Goal: Task Accomplishment & Management: Use online tool/utility

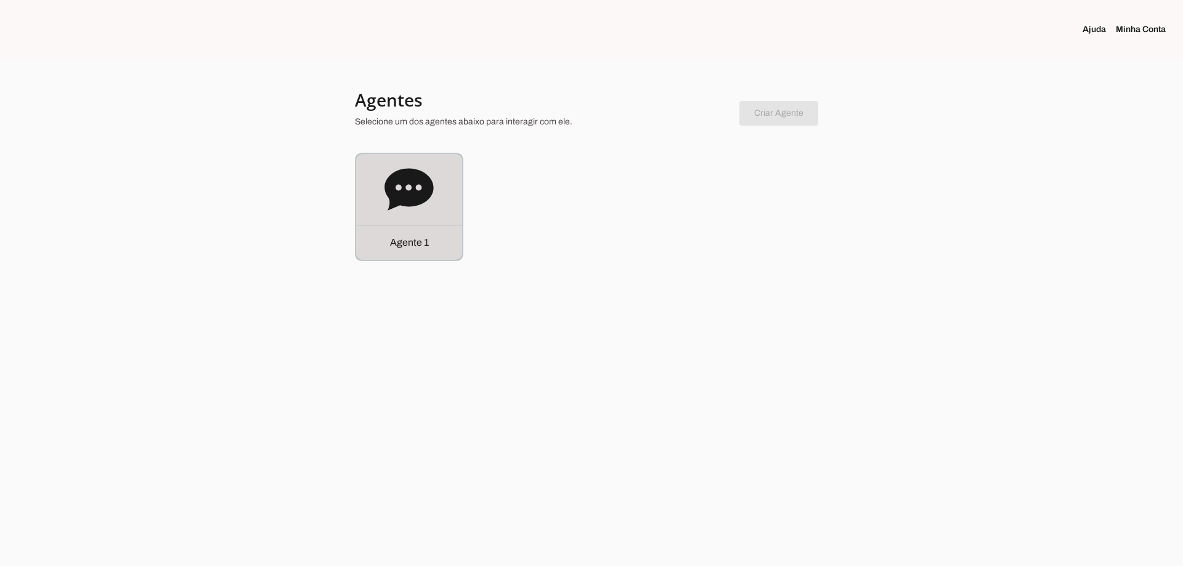
click at [401, 200] on icon at bounding box center [408, 189] width 49 height 42
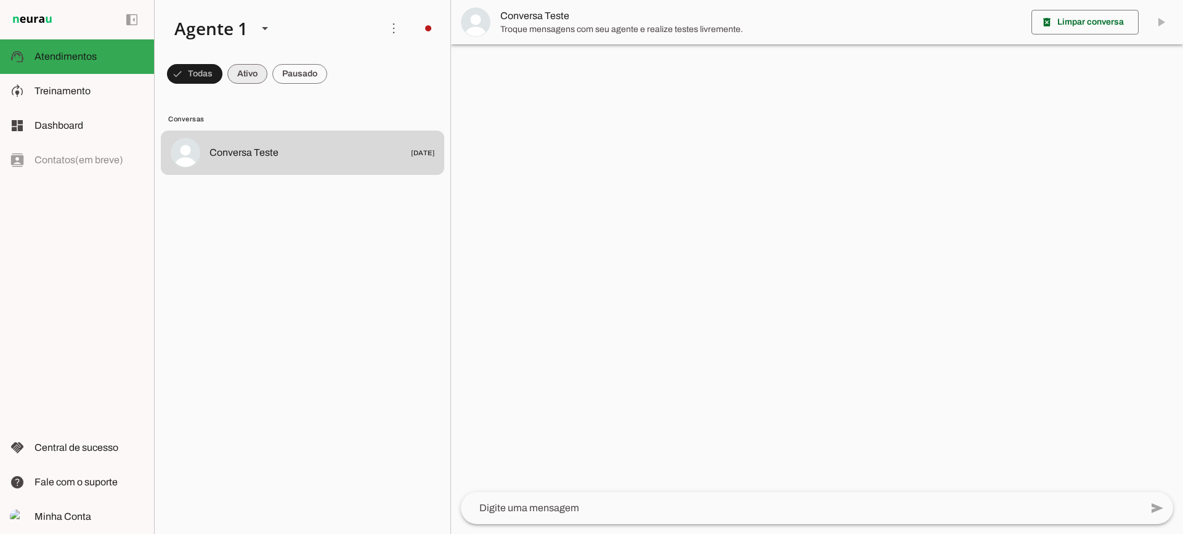
click at [259, 81] on span at bounding box center [247, 74] width 40 height 30
drag, startPoint x: 298, startPoint y: 81, endPoint x: 291, endPoint y: 12, distance: 69.9
click at [298, 81] on span at bounding box center [299, 74] width 55 height 30
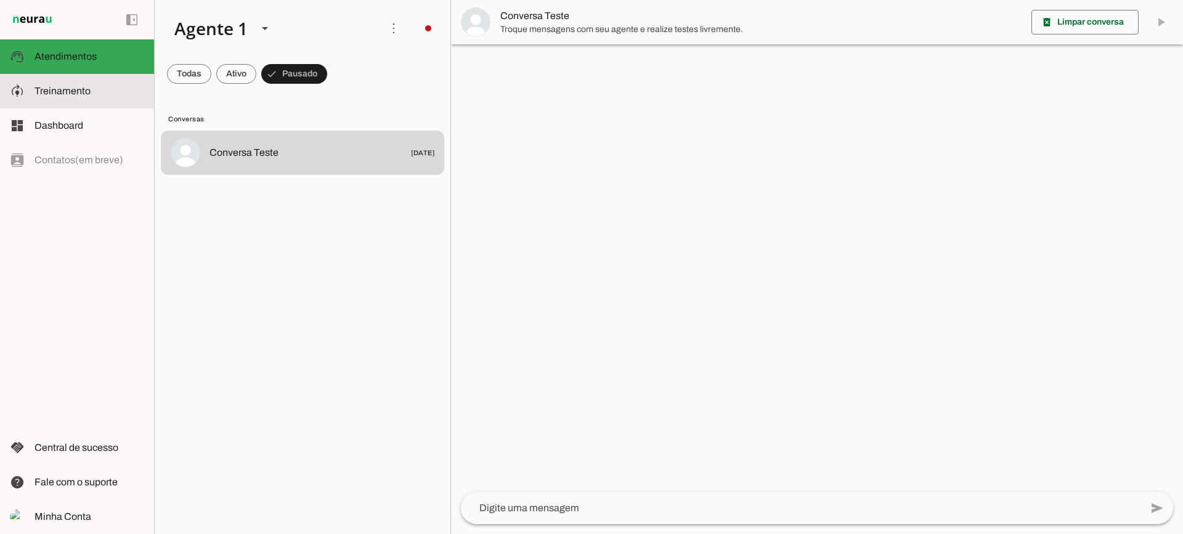
click at [120, 83] on md-item "model_training Treinamento Treinamento" at bounding box center [77, 91] width 154 height 34
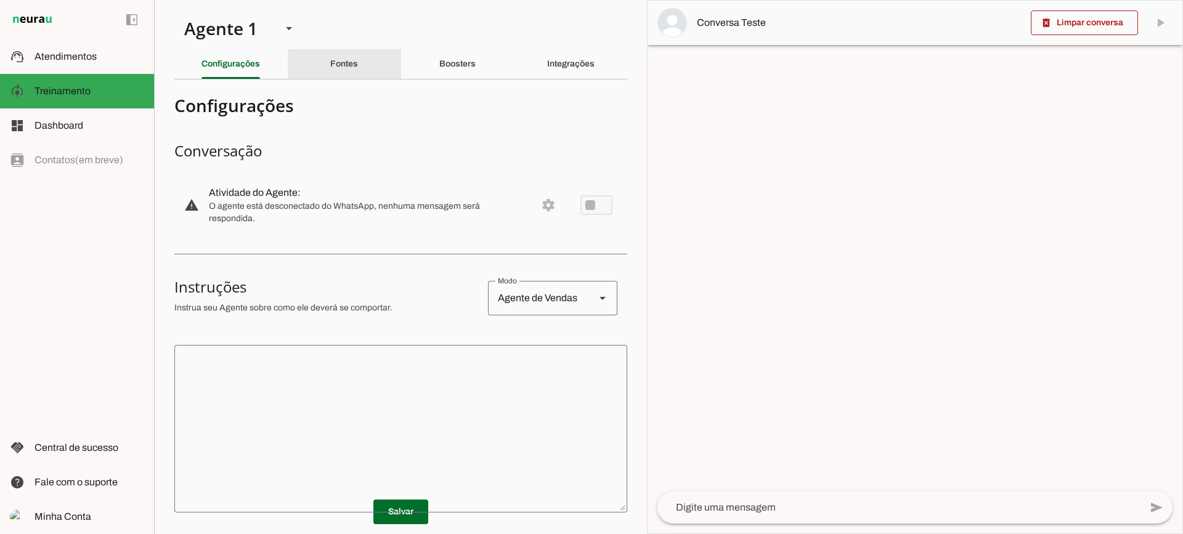
click at [330, 74] on div "Fontes" at bounding box center [344, 64] width 28 height 30
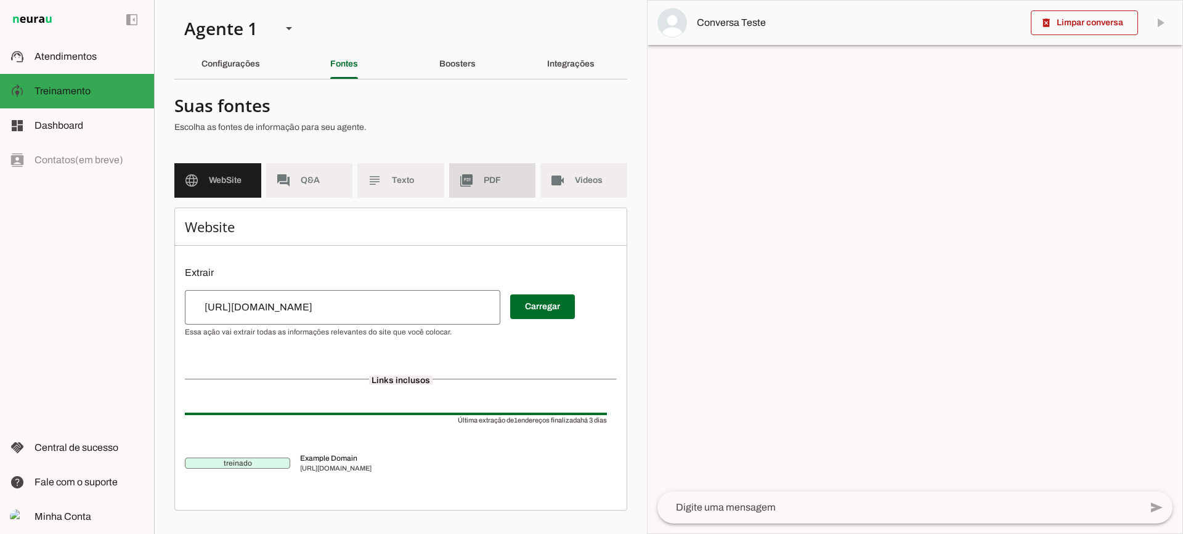
click at [449, 179] on md-item "picture_as_pdf PDF" at bounding box center [492, 180] width 87 height 34
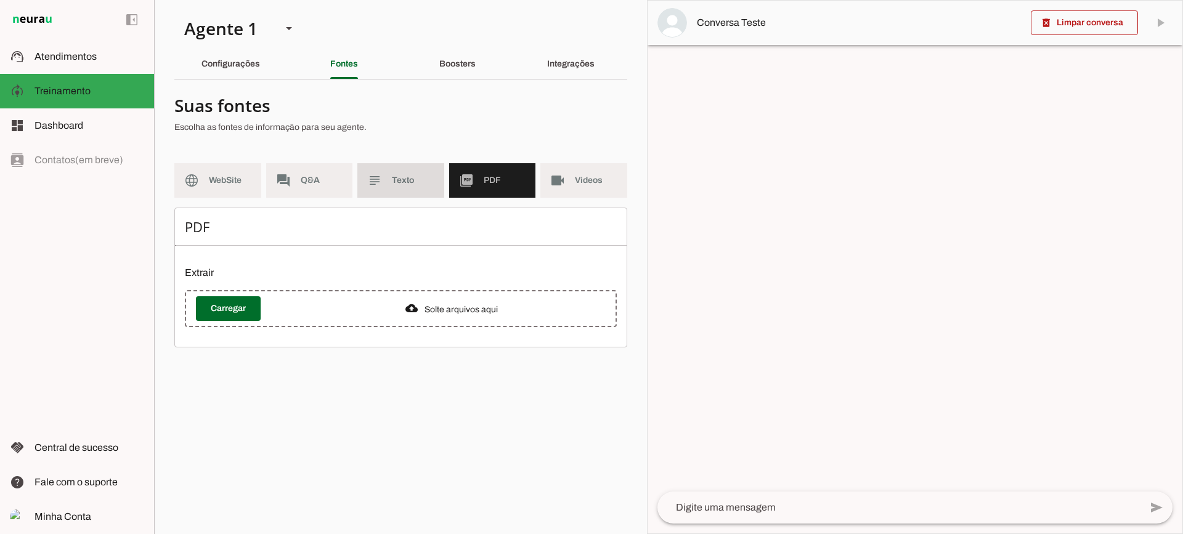
click at [427, 179] on span "Texto" at bounding box center [413, 180] width 43 height 12
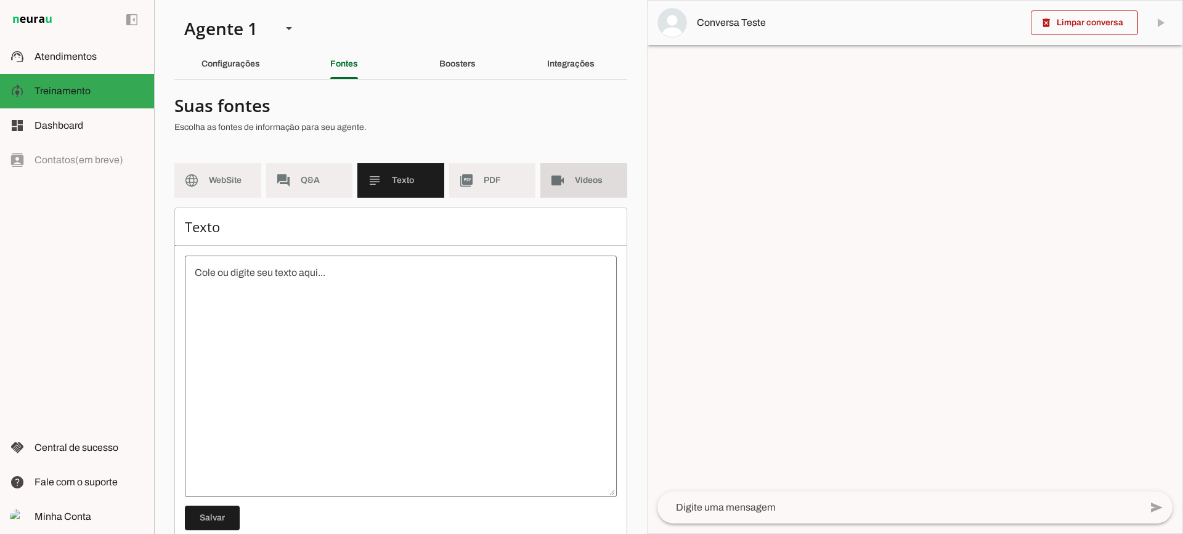
click at [543, 188] on md-item "videocam Videos" at bounding box center [583, 180] width 87 height 34
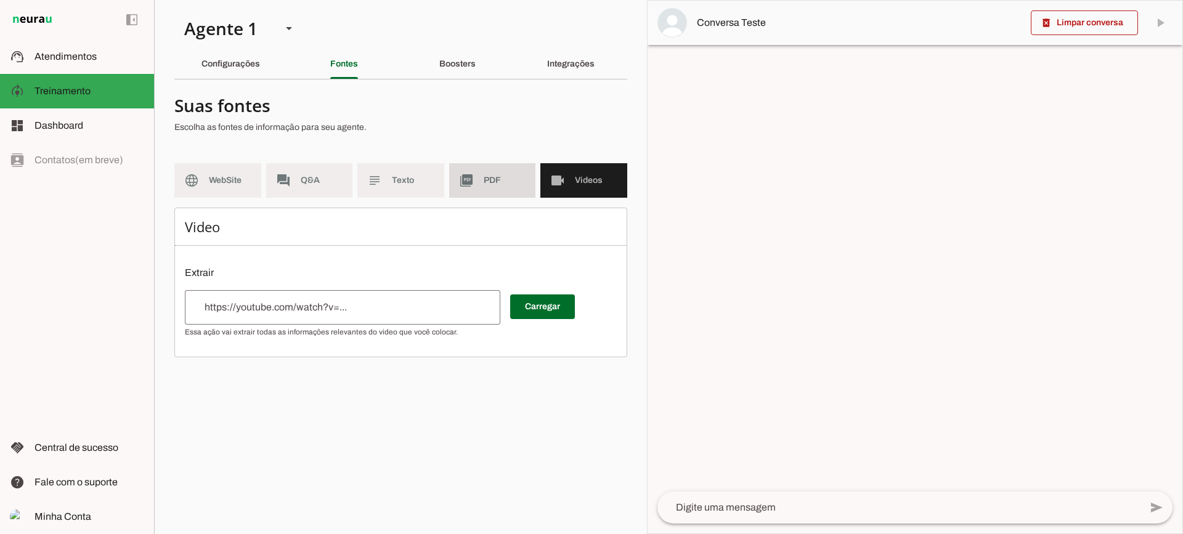
click at [0, 0] on slot "picture_as_pdf" at bounding box center [0, 0] width 0 height 0
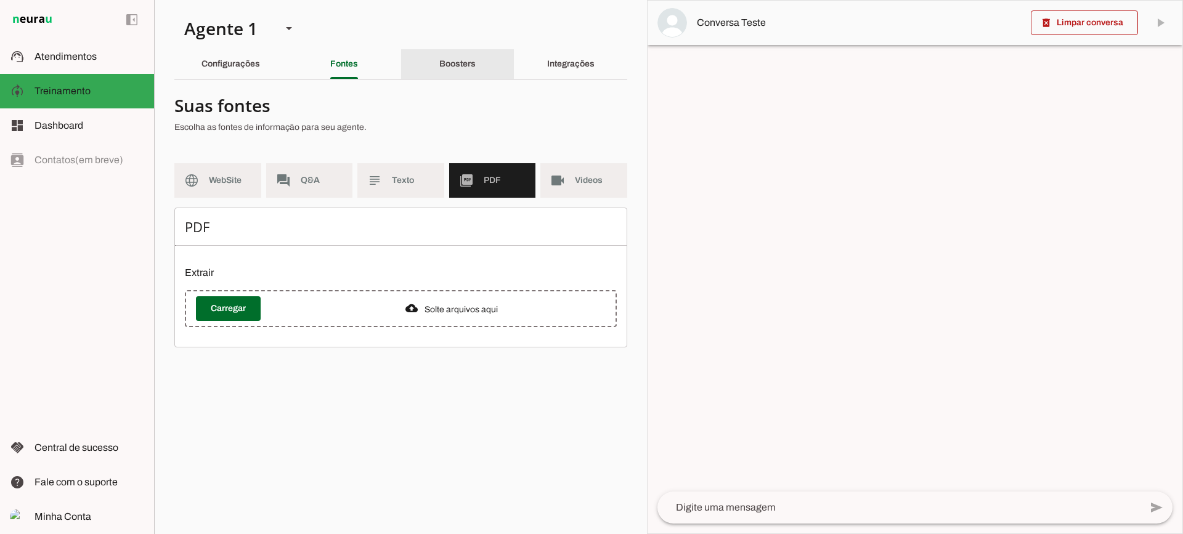
click at [463, 49] on div "Boosters" at bounding box center [457, 64] width 36 height 30
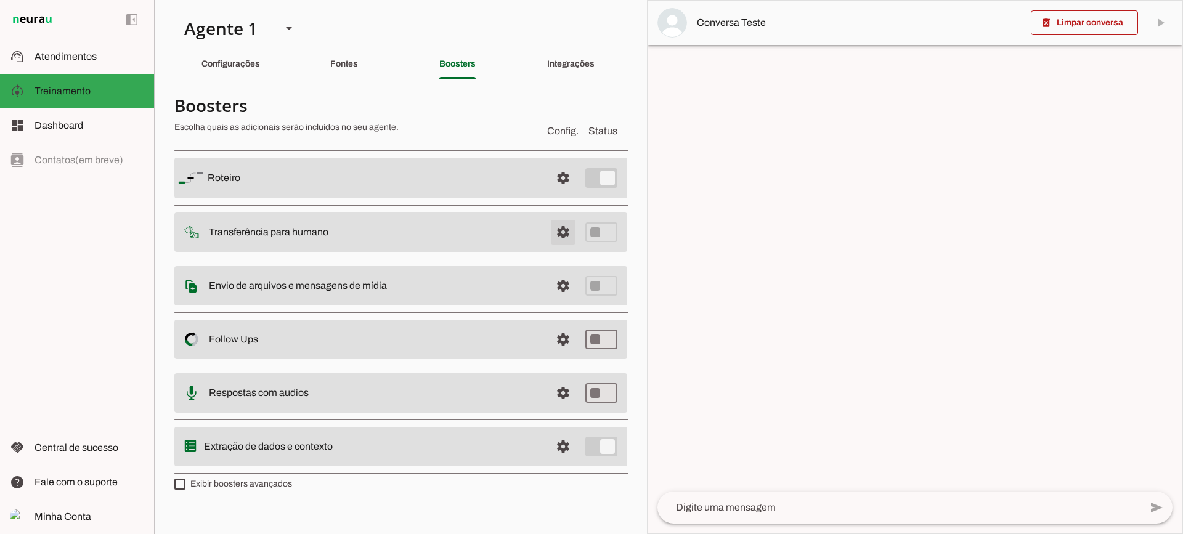
click at [555, 223] on span at bounding box center [563, 232] width 30 height 30
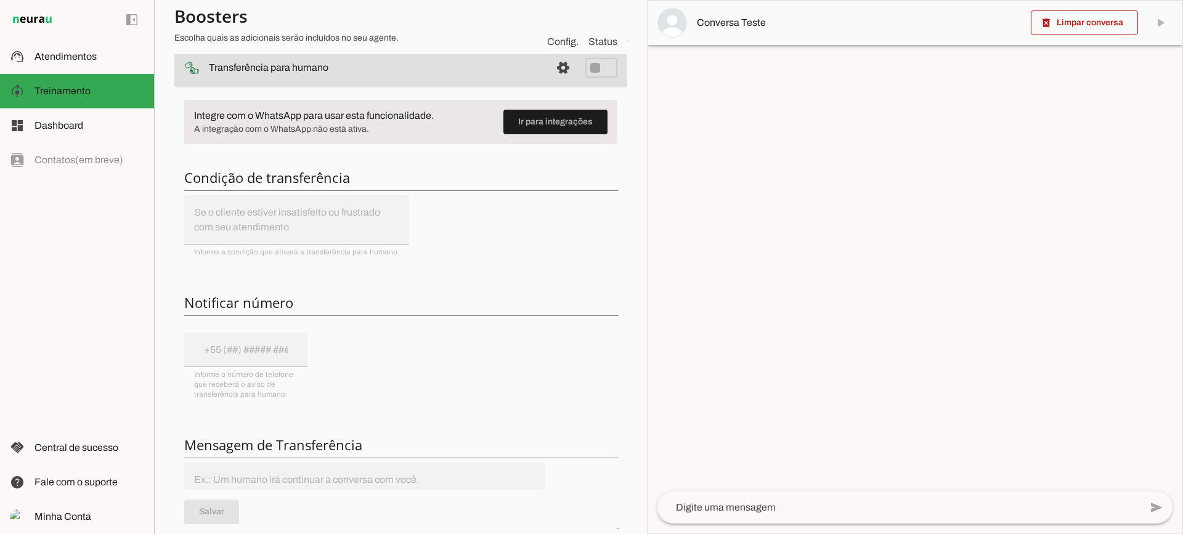
scroll to position [123, 0]
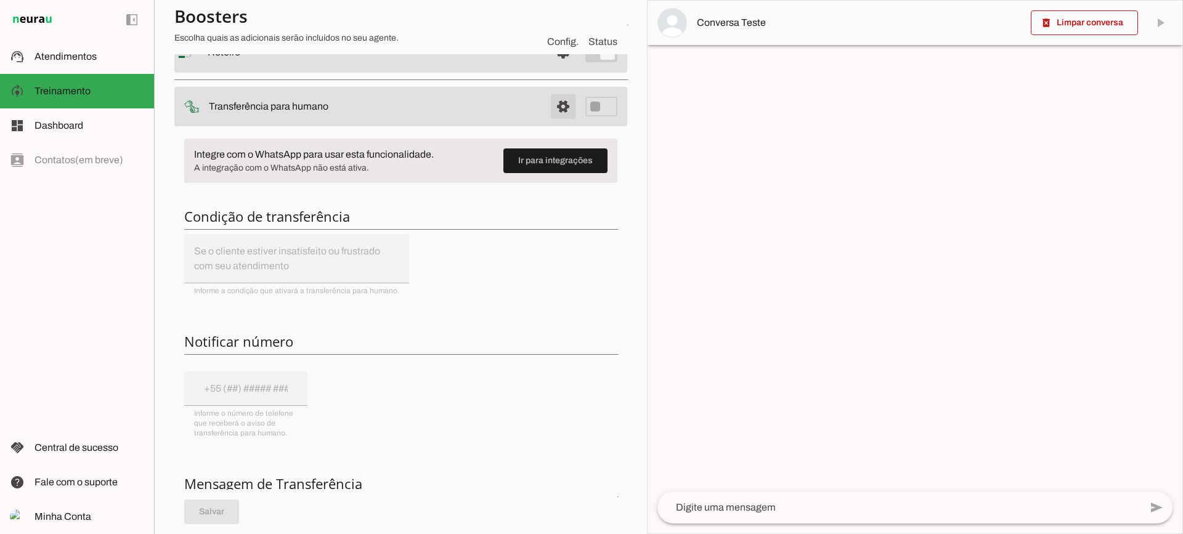
click at [559, 105] on span at bounding box center [563, 107] width 30 height 30
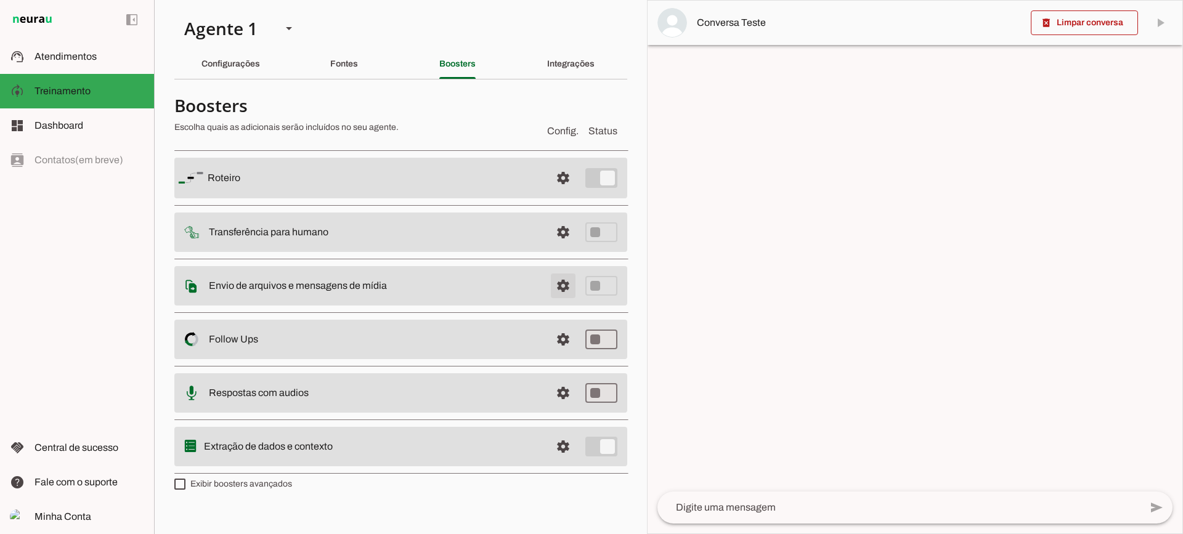
click at [570, 280] on span at bounding box center [563, 286] width 30 height 30
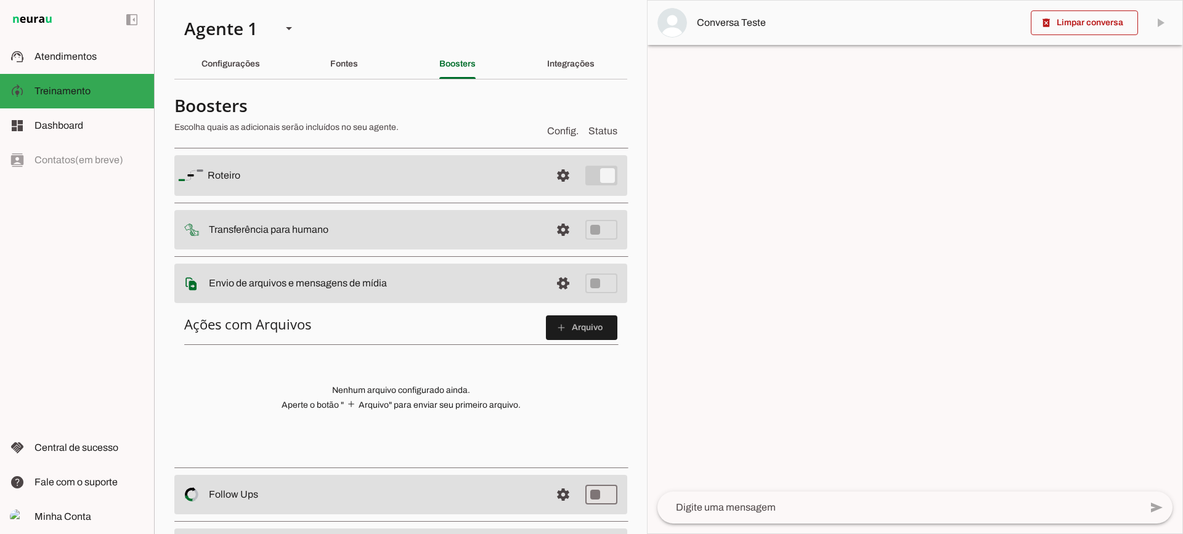
scroll to position [62, 0]
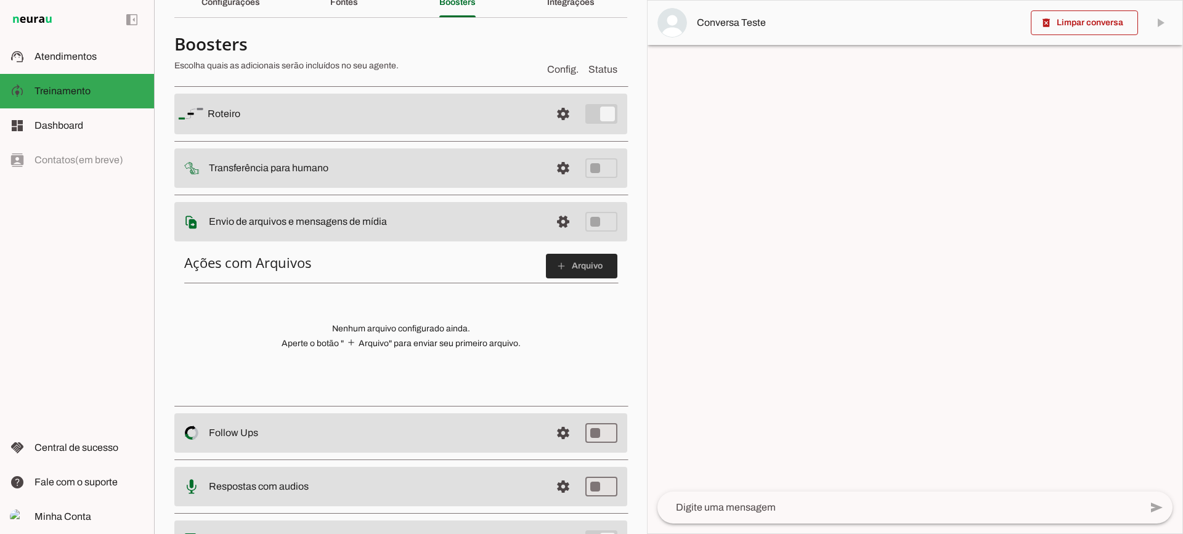
click at [562, 259] on span at bounding box center [581, 266] width 71 height 30
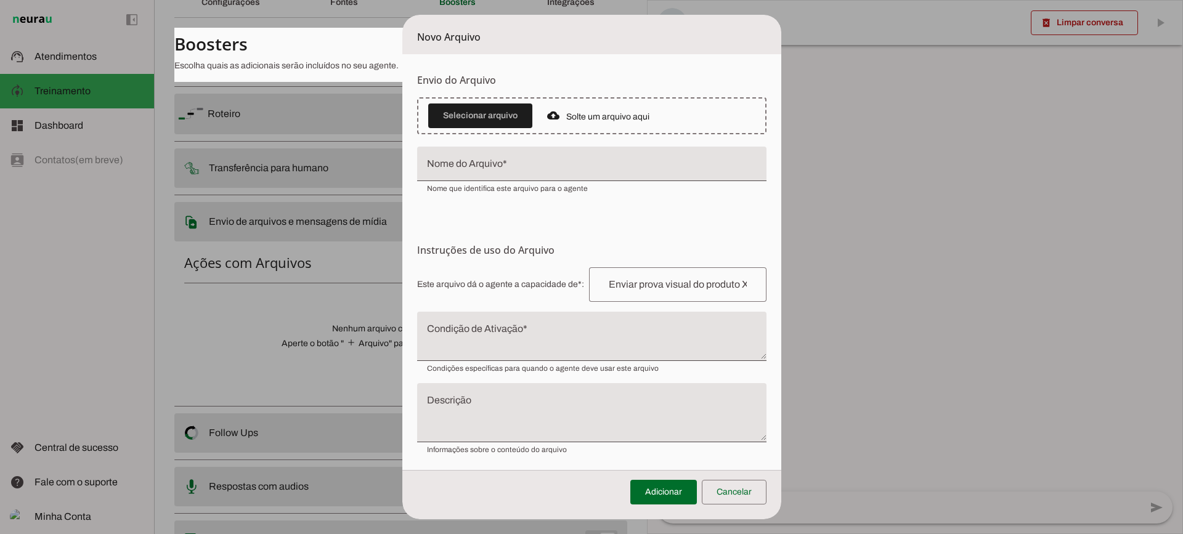
click at [458, 340] on textarea "Condição de Ativação" at bounding box center [591, 341] width 349 height 30
click at [754, 491] on span at bounding box center [734, 492] width 65 height 30
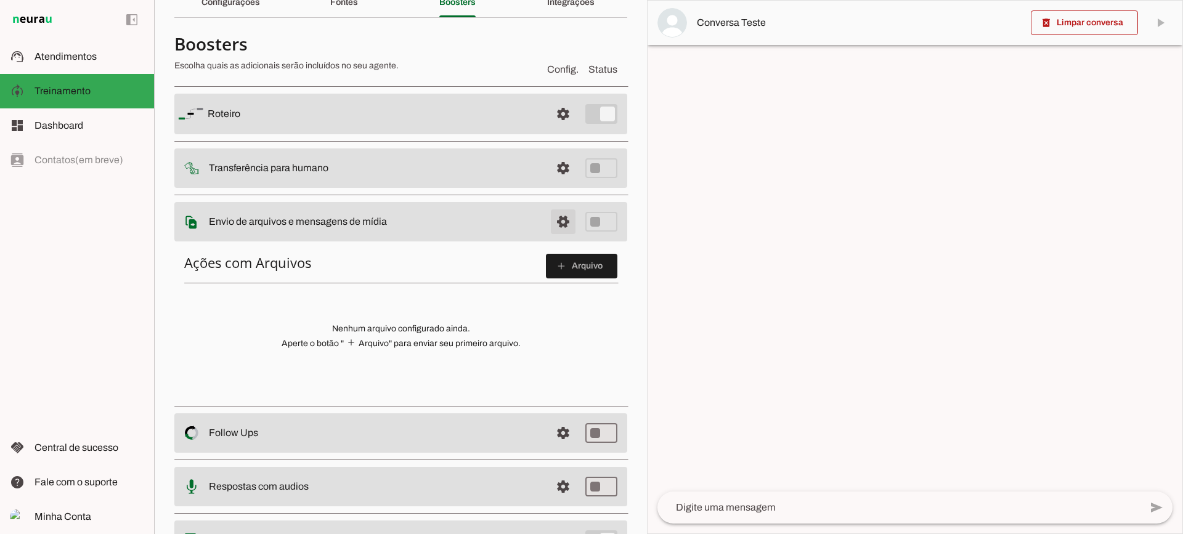
click at [551, 221] on span at bounding box center [563, 222] width 30 height 30
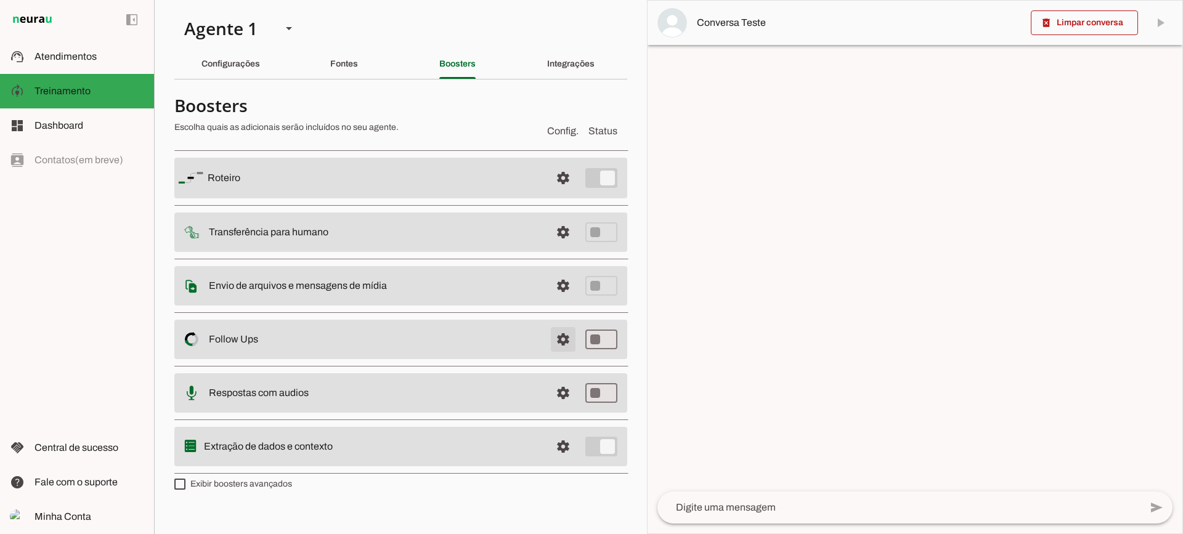
click at [567, 349] on span at bounding box center [563, 340] width 30 height 30
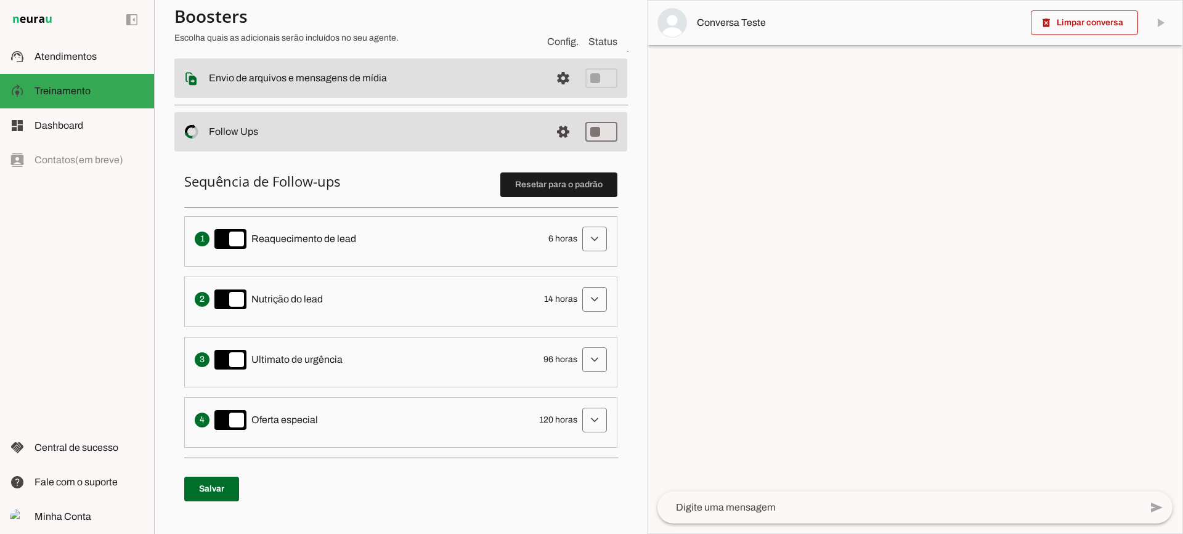
scroll to position [185, 0]
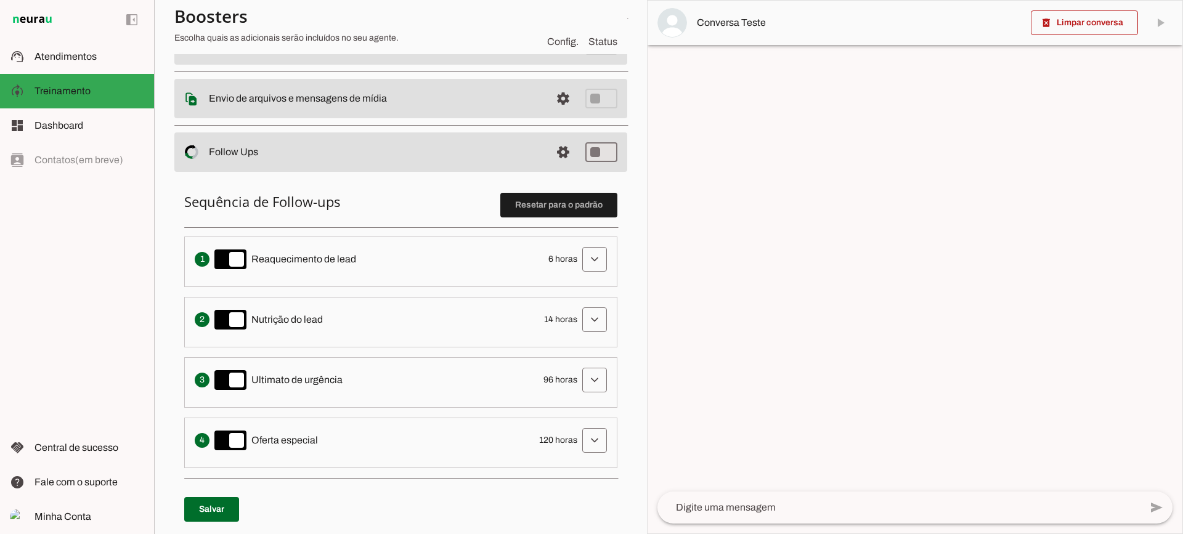
click at [580, 261] on span at bounding box center [595, 260] width 30 height 30
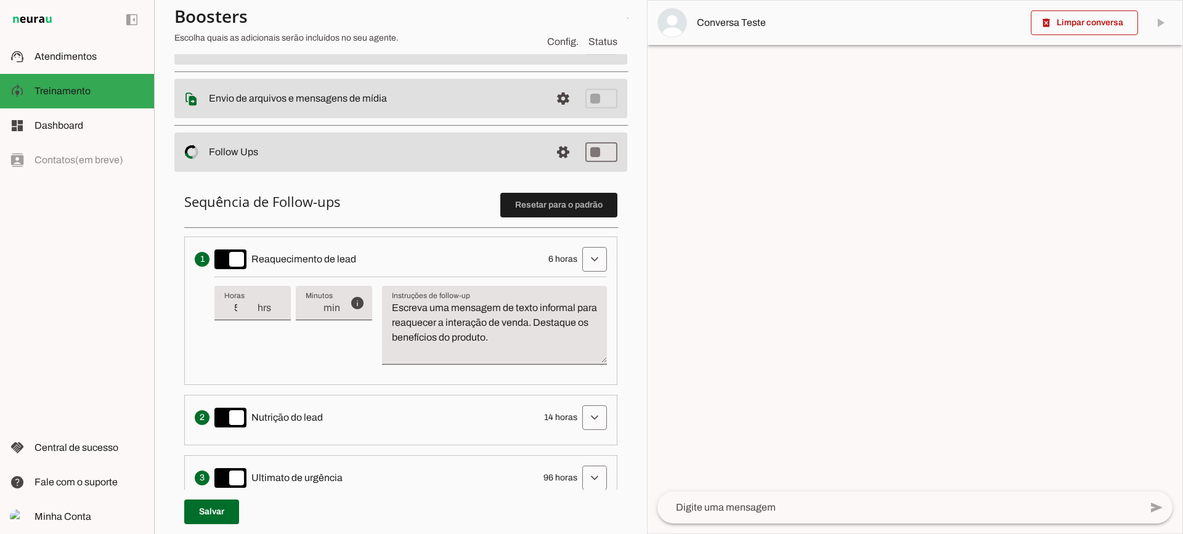
type input "5"
type md-filled-text-field "5"
click at [254, 312] on input "5" at bounding box center [240, 308] width 32 height 15
type input "4"
type md-filled-text-field "4"
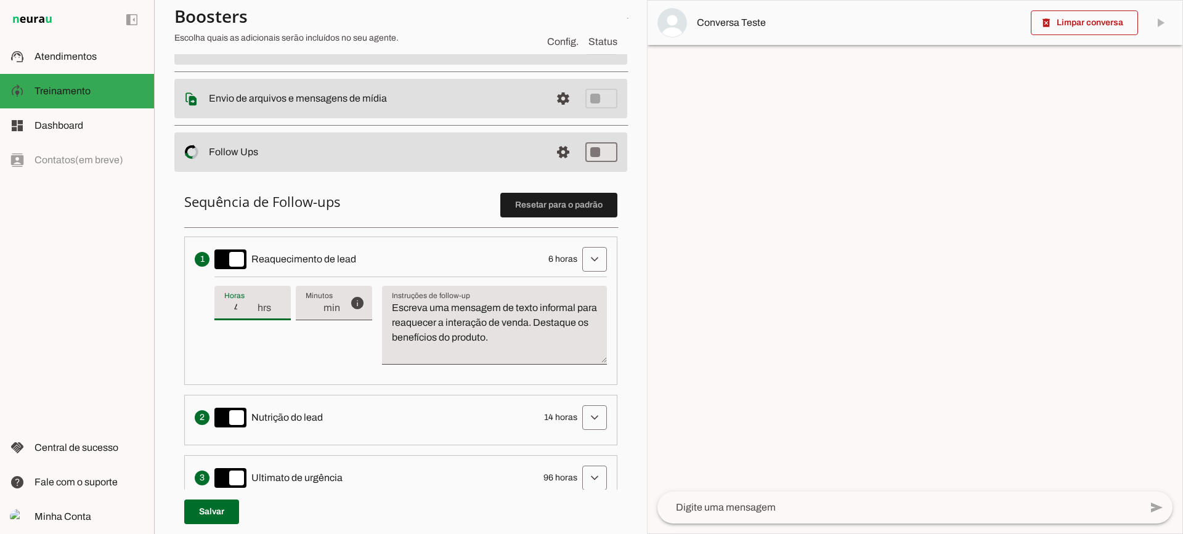
click at [254, 312] on input "4" at bounding box center [240, 308] width 32 height 15
type input "3"
type md-filled-text-field "3"
click at [254, 312] on input "3" at bounding box center [240, 308] width 32 height 15
click at [482, 322] on textarea "Escreva uma mensagem de texto informal para reaquecer a interação de venda. Des…" at bounding box center [494, 330] width 225 height 59
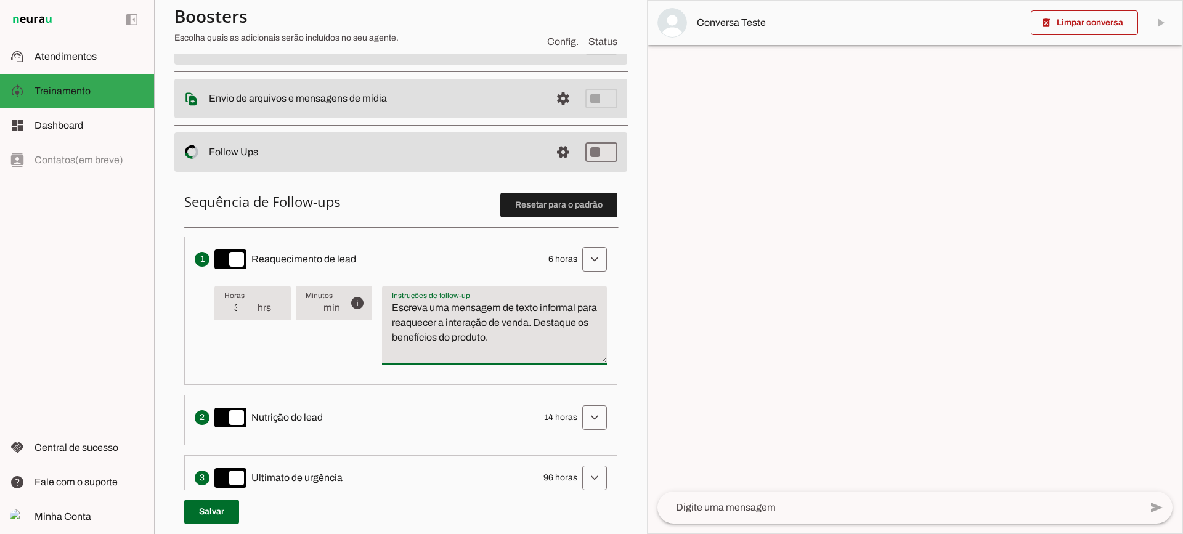
drag, startPoint x: 573, startPoint y: 346, endPoint x: 352, endPoint y: 303, distance: 224.7
click at [352, 303] on div "info Tempo de atraso / inatividade O tempo de atraso é o tempo de inatividade d…" at bounding box center [410, 326] width 392 height 98
type textarea "Escreva uma mensagem de texto informal para reaquecer a interação de venda. Des…"
click at [527, 331] on textarea "Escreva uma mensagem de texto informal para reaquecer a interação de venda. Des…" at bounding box center [494, 330] width 225 height 59
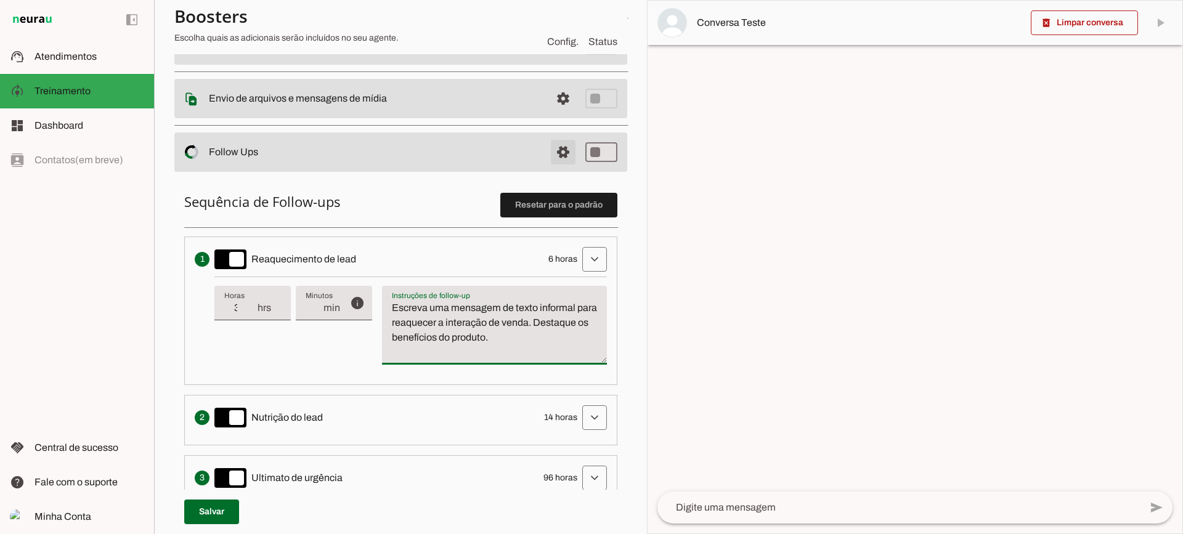
click at [548, 139] on span at bounding box center [563, 152] width 30 height 30
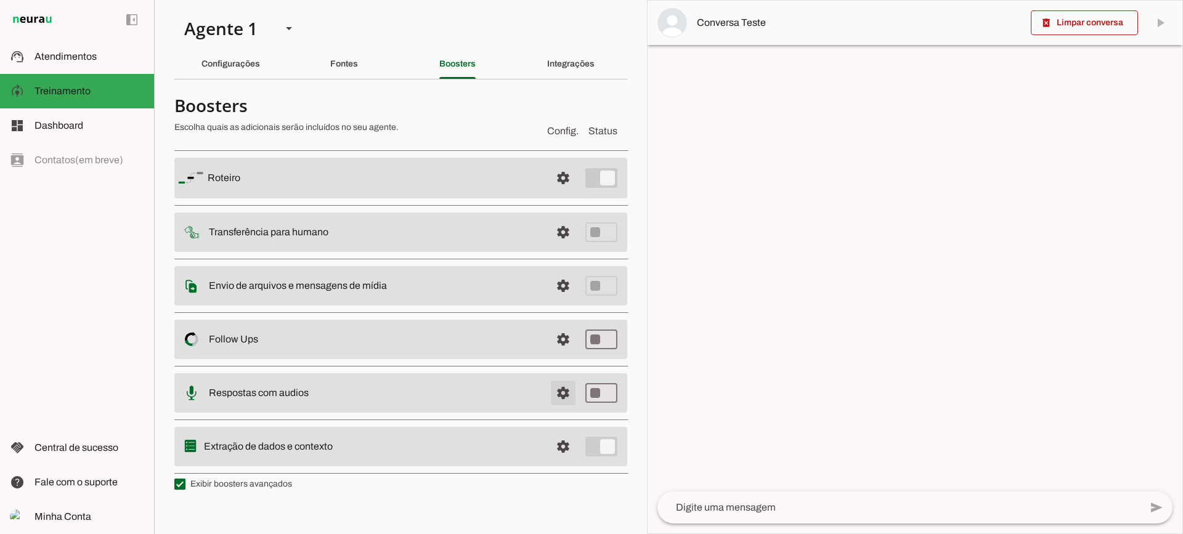
click at [552, 379] on span at bounding box center [563, 393] width 30 height 30
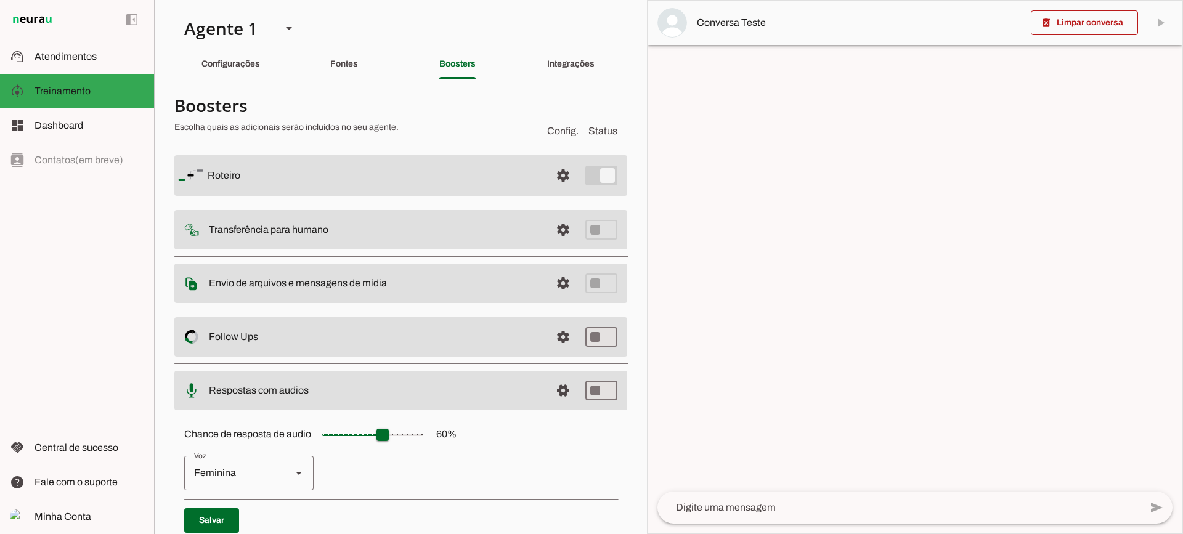
scroll to position [113, 0]
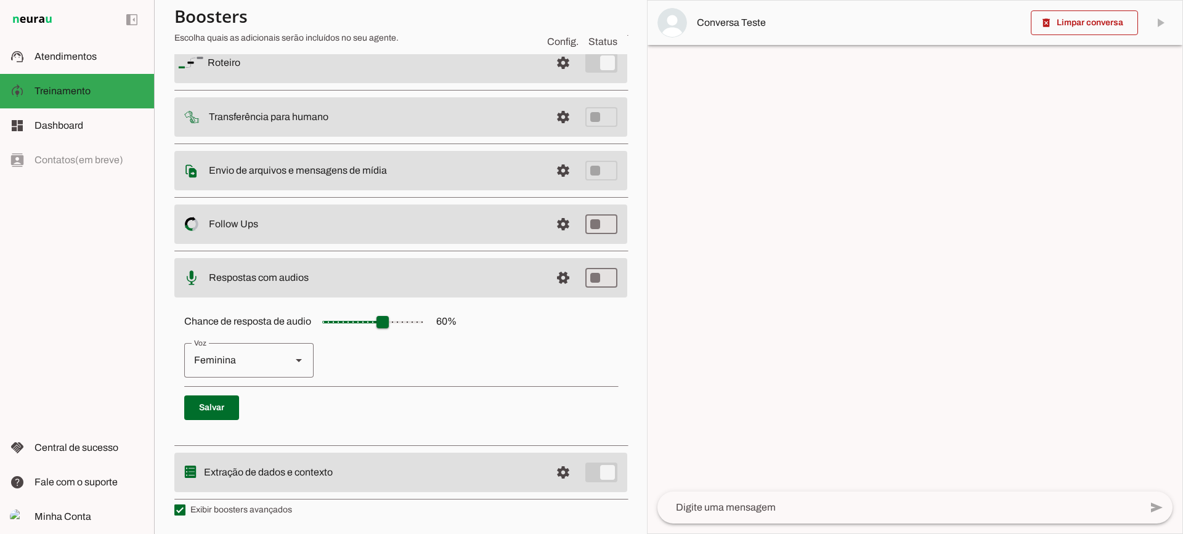
click at [300, 358] on slot at bounding box center [298, 360] width 15 height 15
click at [269, 375] on div "Masculina" at bounding box center [232, 360] width 97 height 34
type md-outlined-select "cgSgspJ2msm6clMCkdW9"
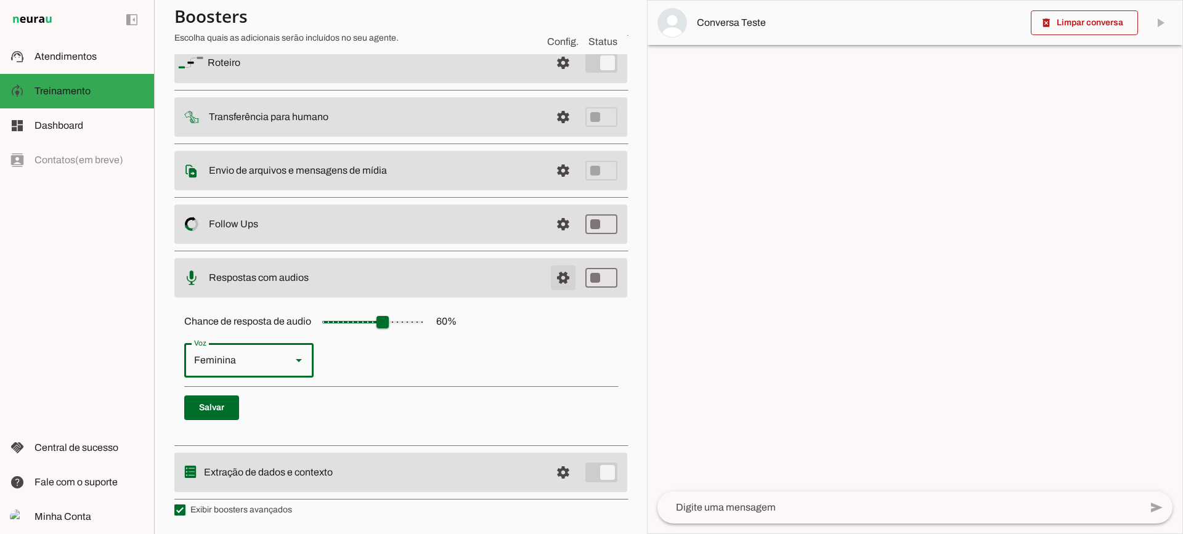
click at [548, 278] on span at bounding box center [563, 278] width 30 height 30
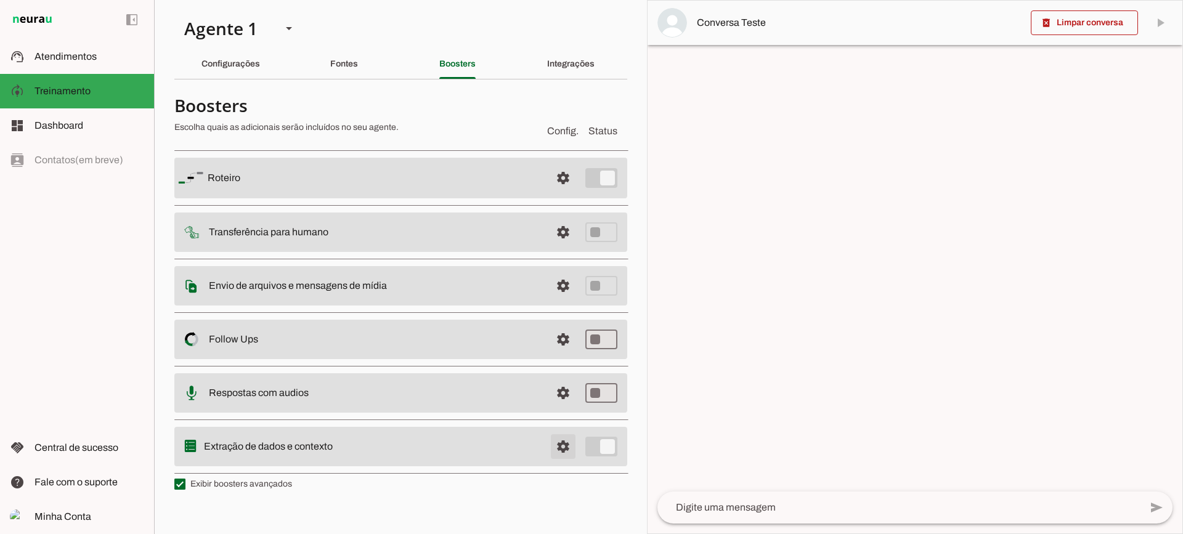
click at [561, 448] on span at bounding box center [563, 447] width 30 height 30
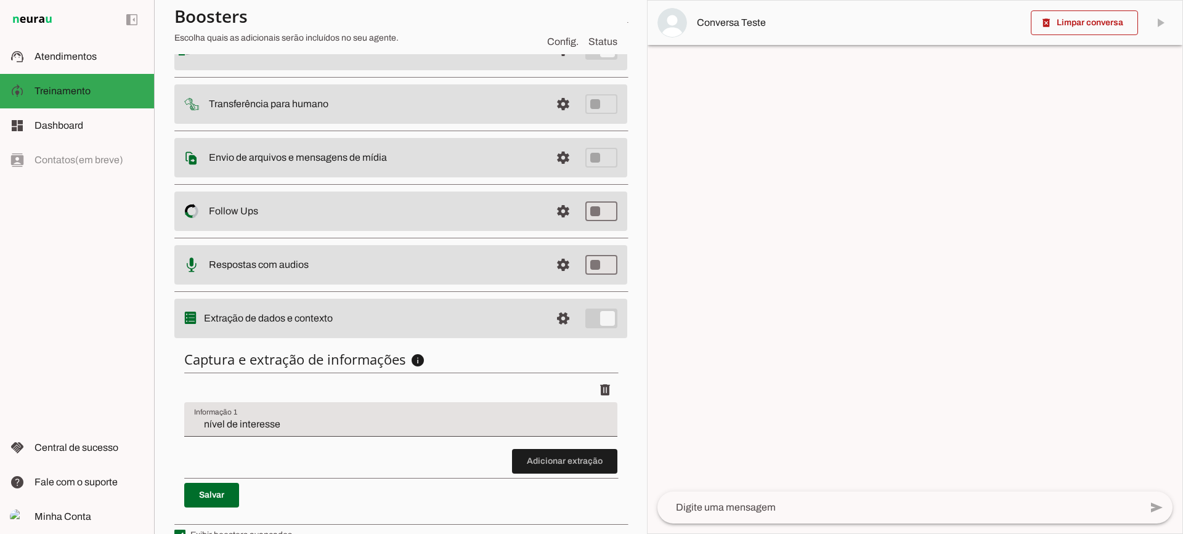
scroll to position [151, 0]
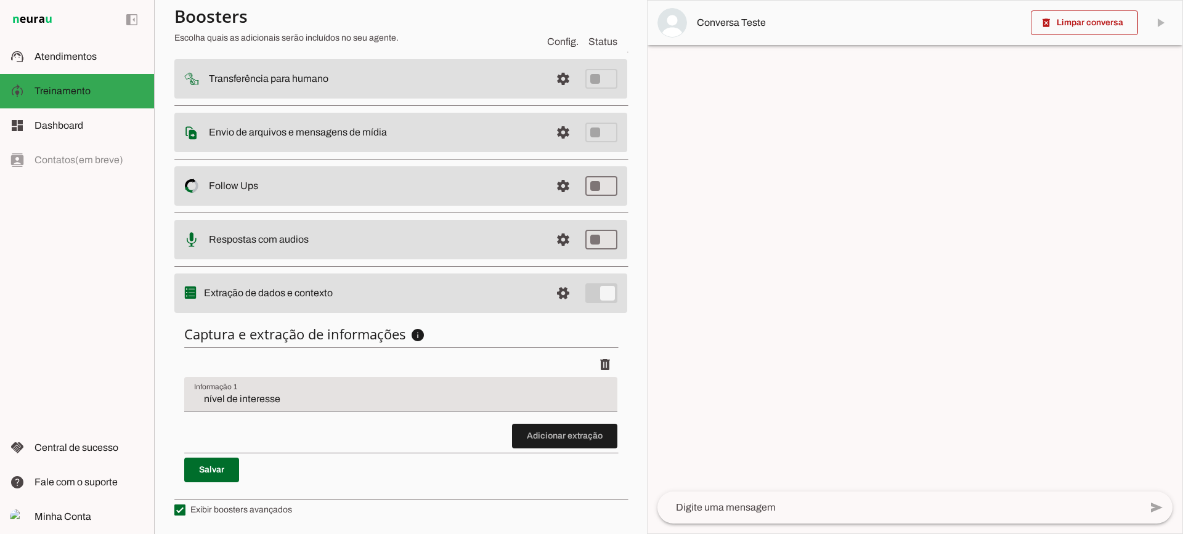
click at [225, 387] on div "nível de interesse" at bounding box center [400, 394] width 433 height 34
click at [561, 434] on span at bounding box center [564, 436] width 105 height 30
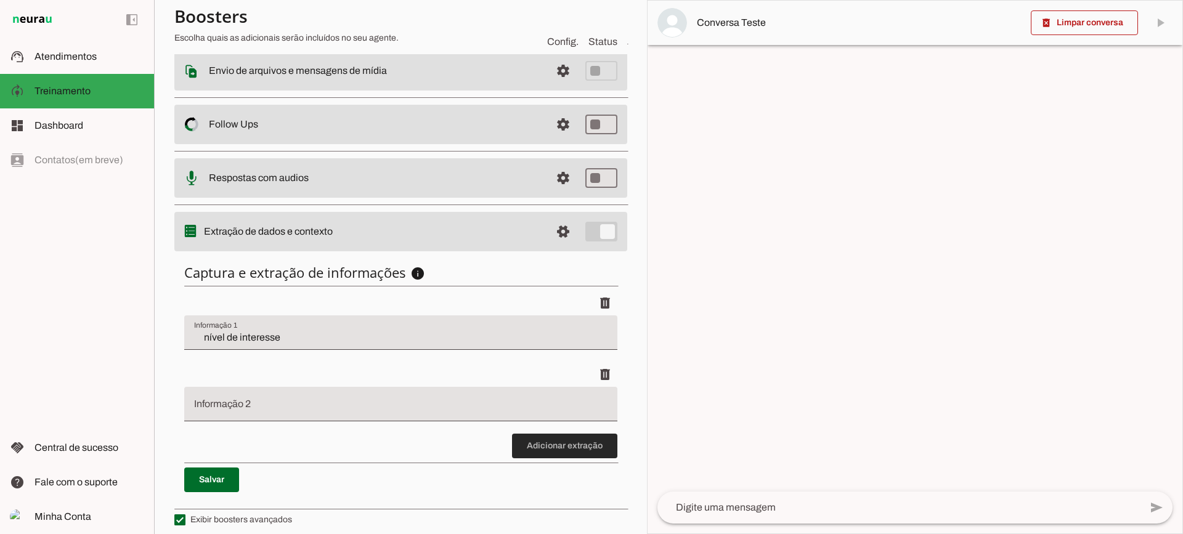
click at [544, 442] on span at bounding box center [564, 446] width 105 height 30
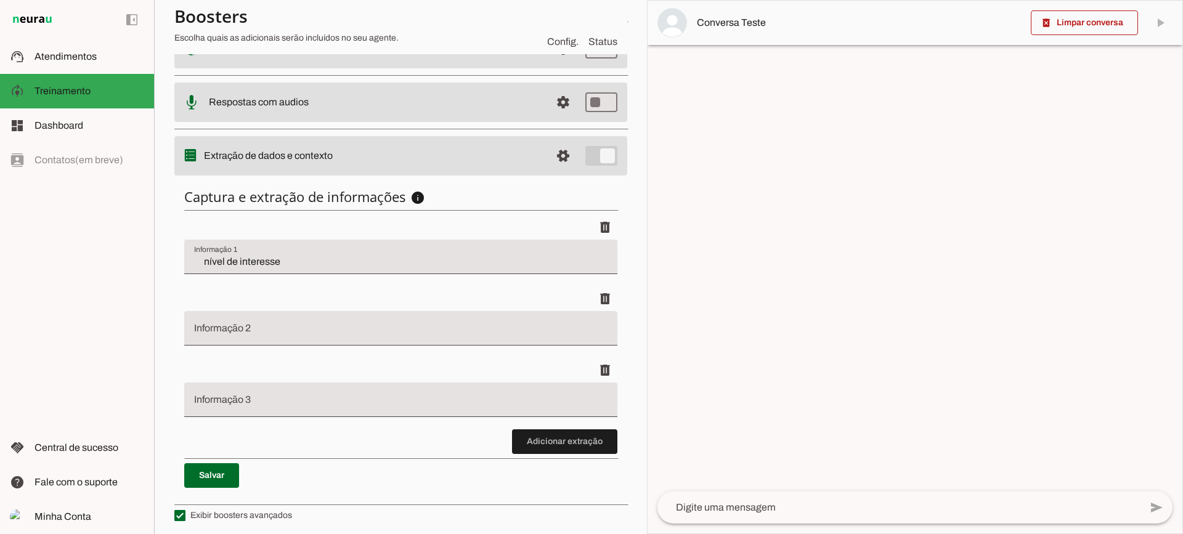
scroll to position [294, 0]
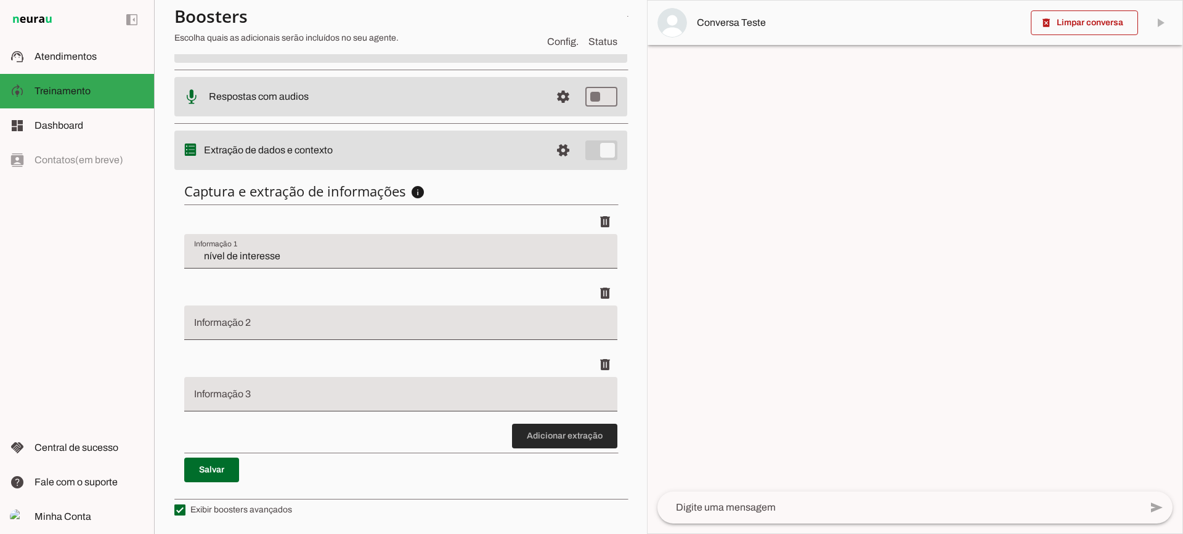
click at [590, 436] on span at bounding box center [564, 436] width 105 height 30
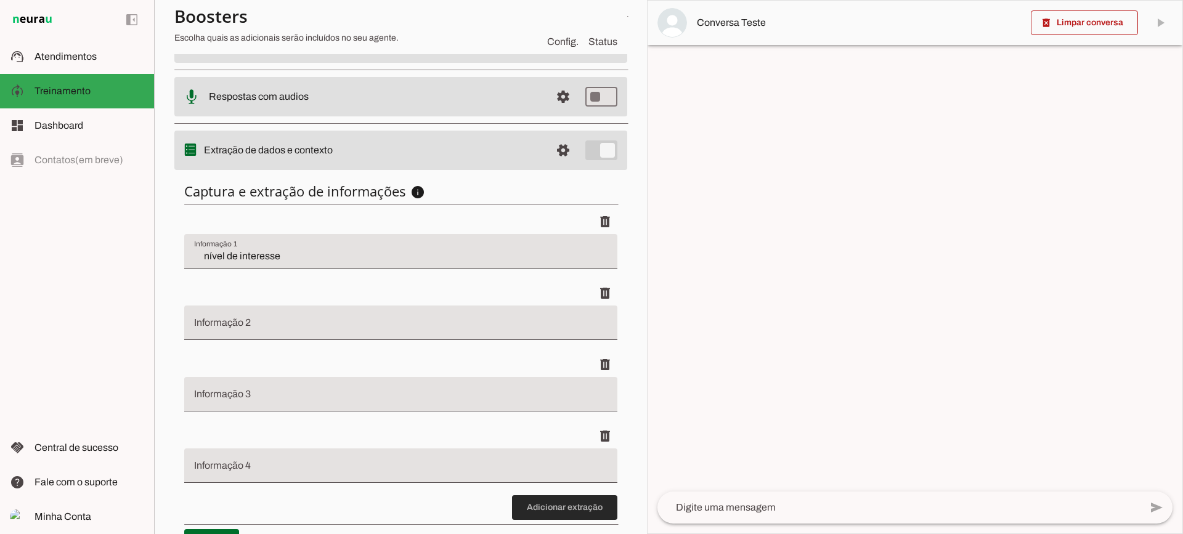
click at [567, 505] on span at bounding box center [564, 508] width 105 height 30
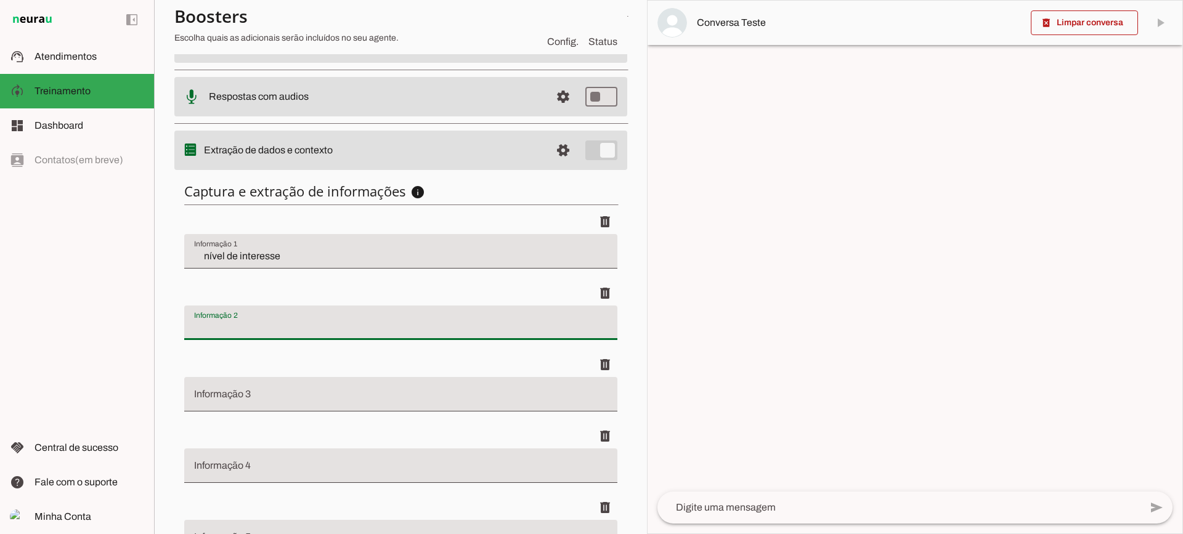
click at [278, 316] on div at bounding box center [400, 323] width 433 height 34
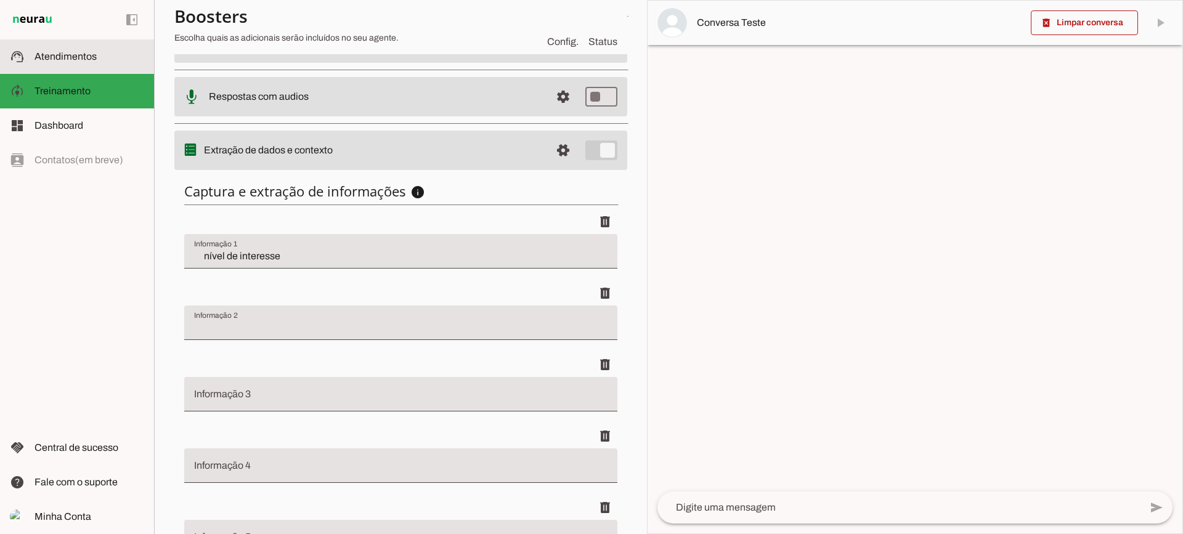
click at [46, 48] on md-item "support_agent Atendimentos Atendimentos" at bounding box center [77, 56] width 154 height 34
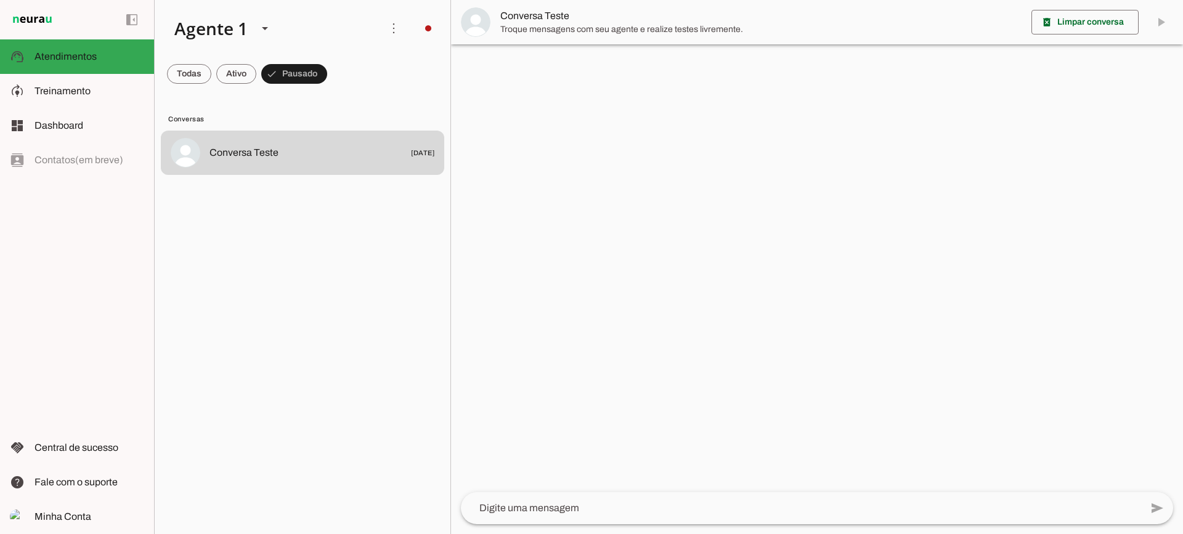
click at [548, 26] on span "Troque mensagens com seu agente e realize testes livremente." at bounding box center [760, 29] width 521 height 12
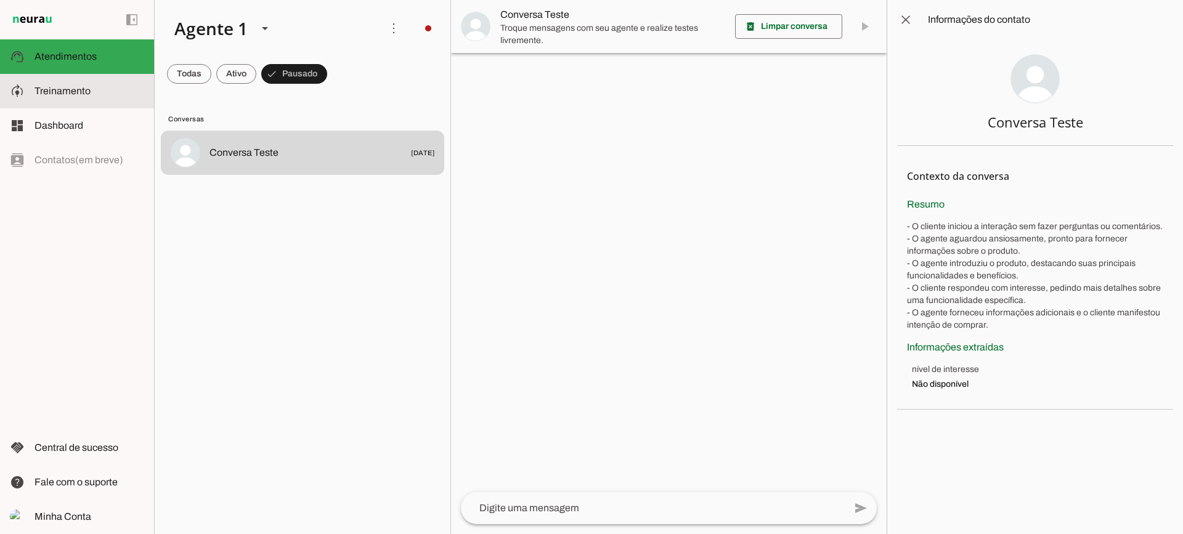
click at [113, 99] on md-item "model_training Treinamento Treinamento" at bounding box center [77, 91] width 154 height 34
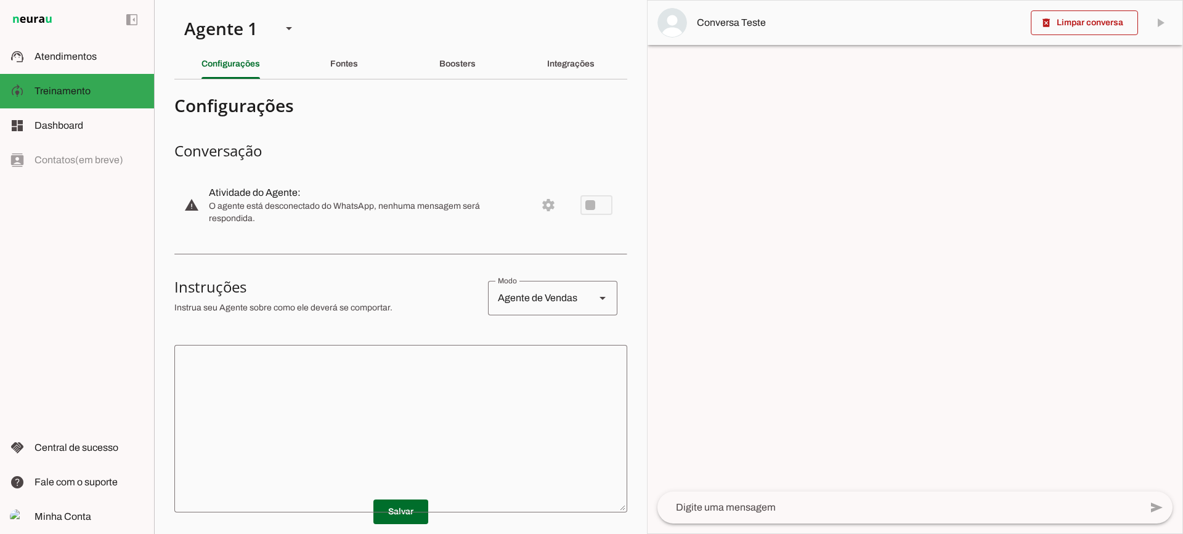
click at [356, 54] on div "Fontes" at bounding box center [344, 64] width 28 height 30
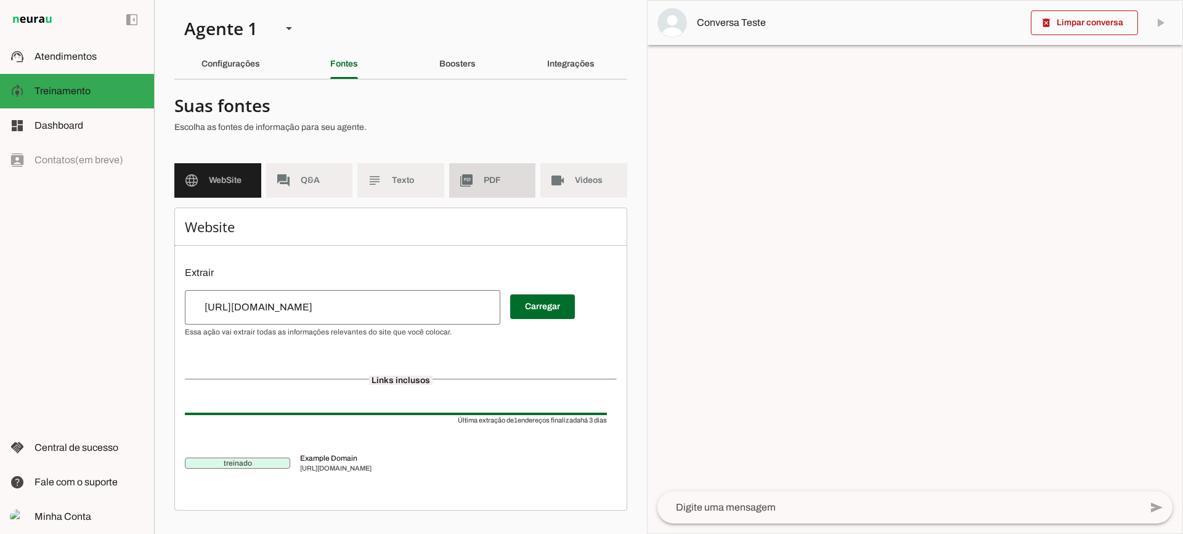
click at [484, 184] on span "PDF" at bounding box center [505, 180] width 43 height 12
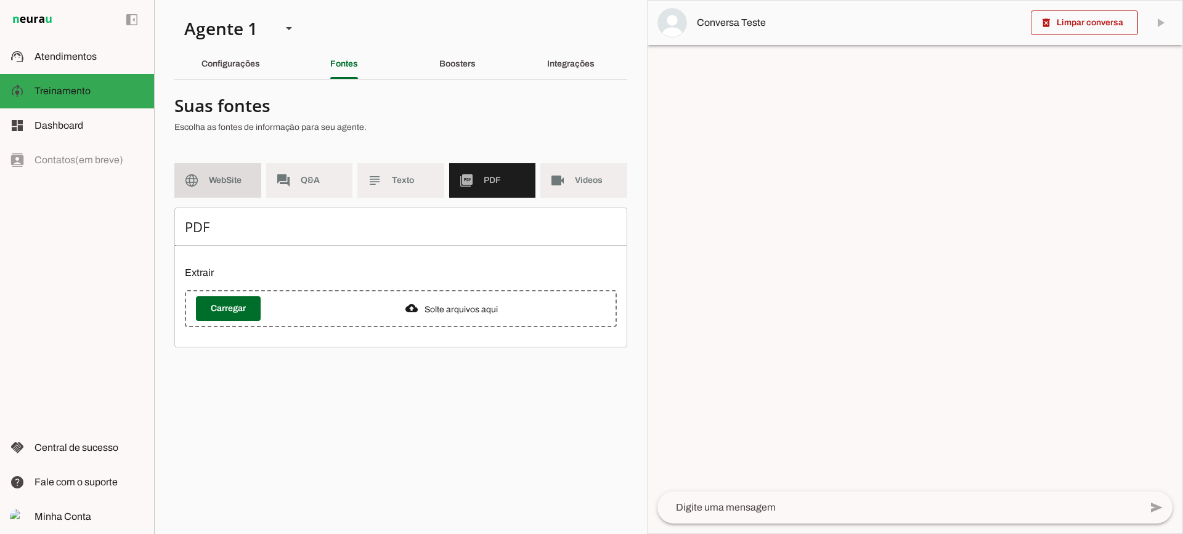
click at [232, 189] on md-item "language WebSite" at bounding box center [217, 180] width 87 height 34
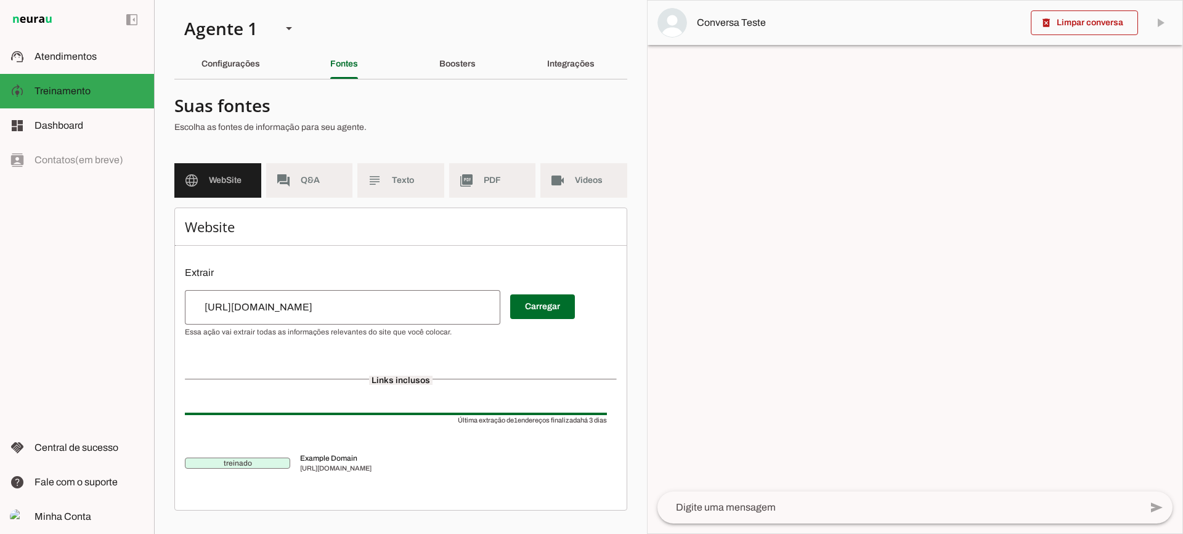
click at [376, 296] on div "[URL][DOMAIN_NAME]" at bounding box center [342, 307] width 315 height 34
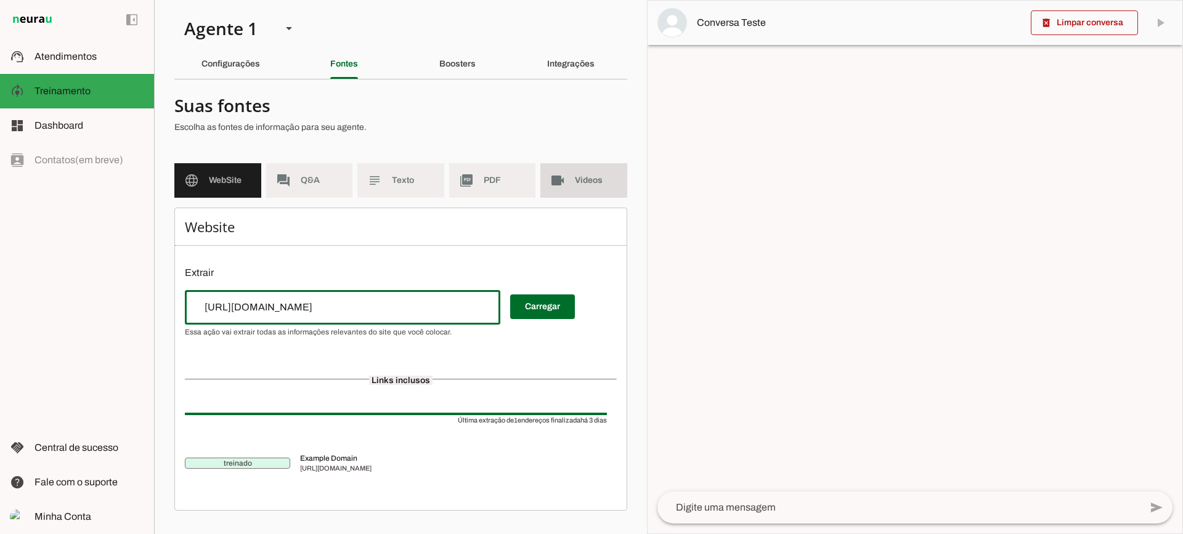
click at [606, 167] on md-item "videocam Videos" at bounding box center [583, 180] width 87 height 34
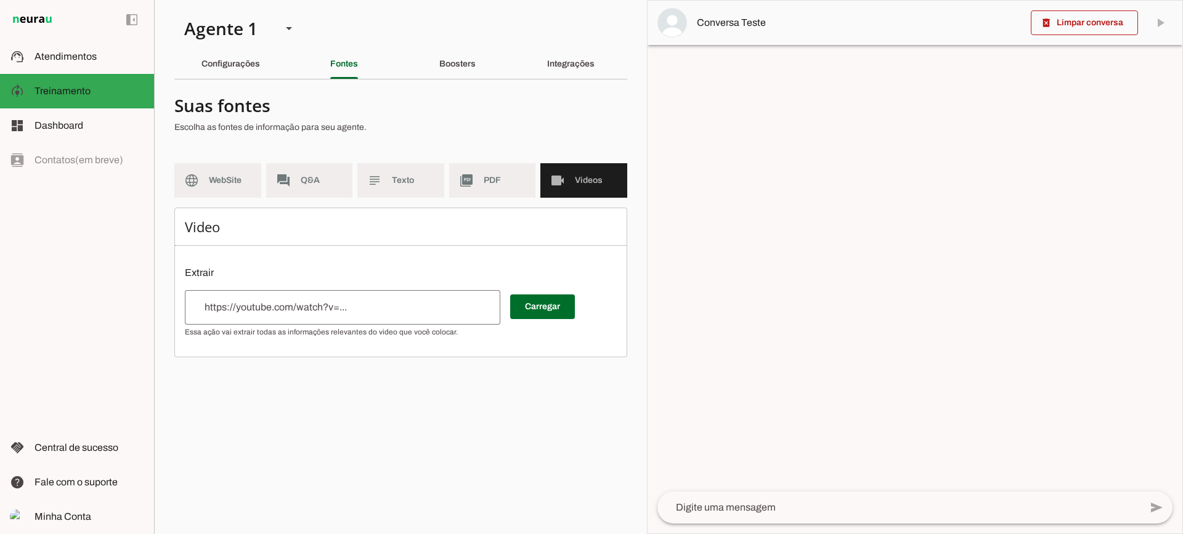
click at [358, 306] on input "url" at bounding box center [343, 307] width 296 height 15
click at [0, 0] on slot "picture_as_pdf" at bounding box center [0, 0] width 0 height 0
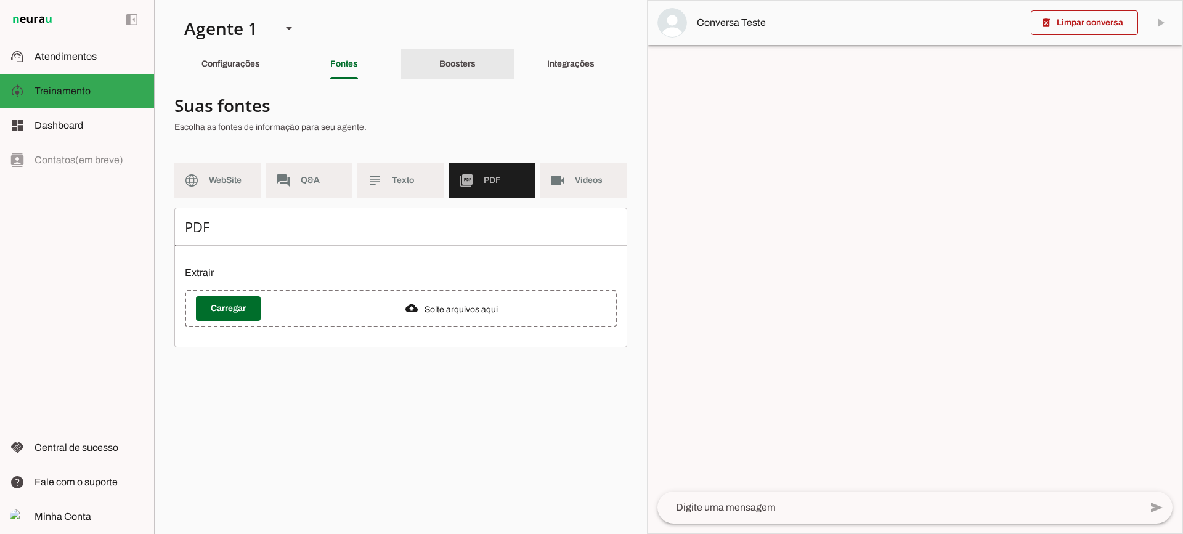
click at [440, 75] on div "Boosters" at bounding box center [457, 64] width 36 height 30
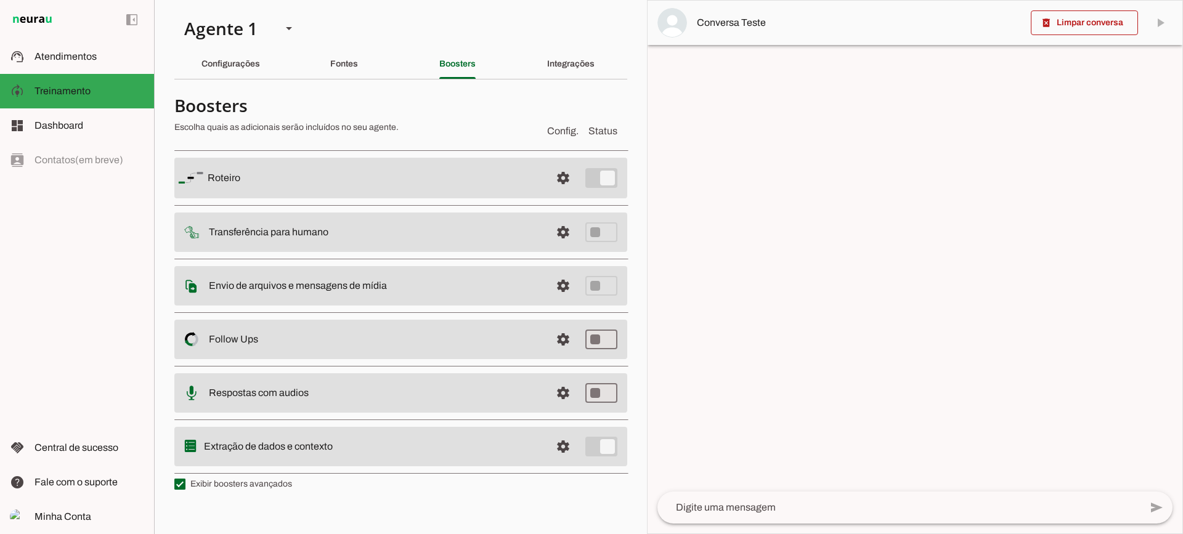
click at [247, 488] on label "Exibir boosters avançados" at bounding box center [233, 484] width 118 height 12
click at [185, 488] on md-checkbox at bounding box center [179, 484] width 11 height 11
type md-checkbox "on"
click at [247, 487] on label "Exibir boosters avançados" at bounding box center [233, 484] width 118 height 12
click at [185, 487] on md-checkbox at bounding box center [179, 484] width 11 height 11
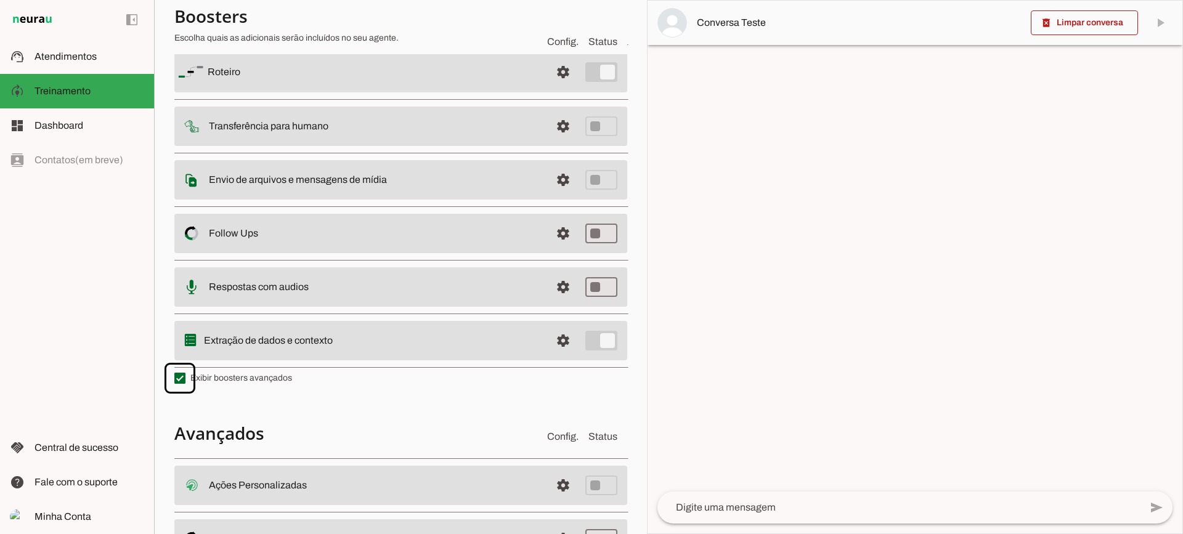
scroll to position [221, 0]
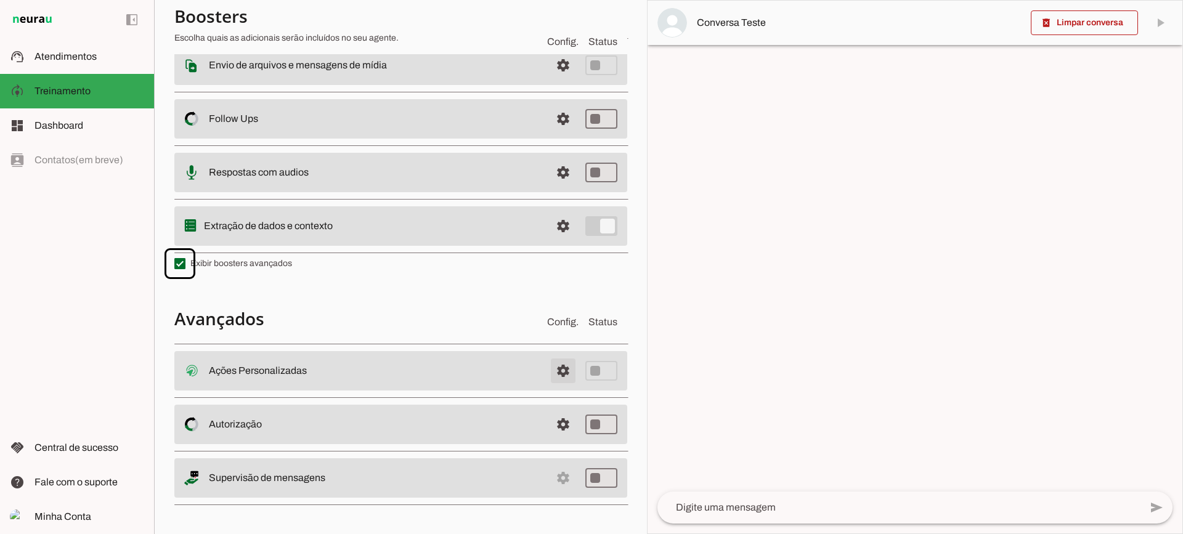
click at [548, 371] on span at bounding box center [563, 371] width 30 height 30
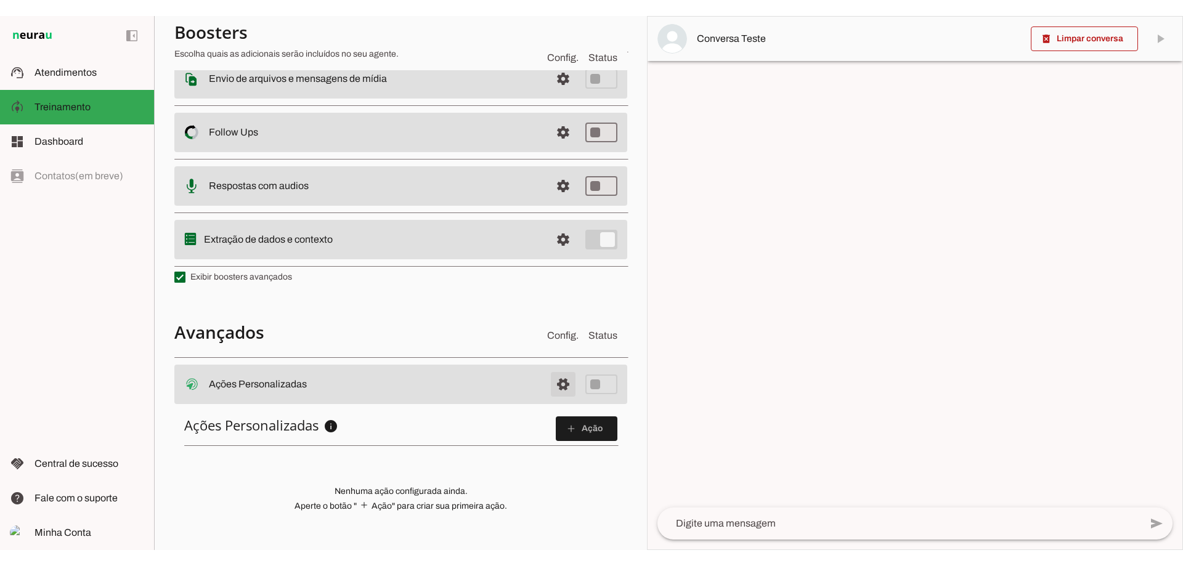
scroll to position [218, 0]
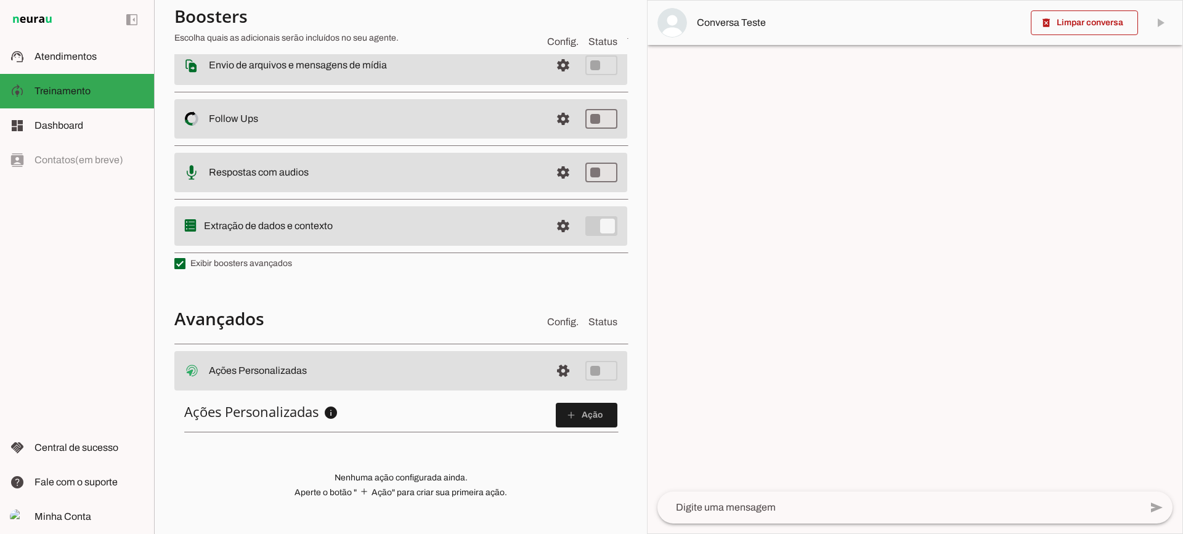
click at [569, 399] on div "Ações Personalizadas info Ações Personalizadas Configure ações HTTP personaliza…" at bounding box center [400, 470] width 453 height 155
click at [575, 424] on span at bounding box center [587, 415] width 62 height 30
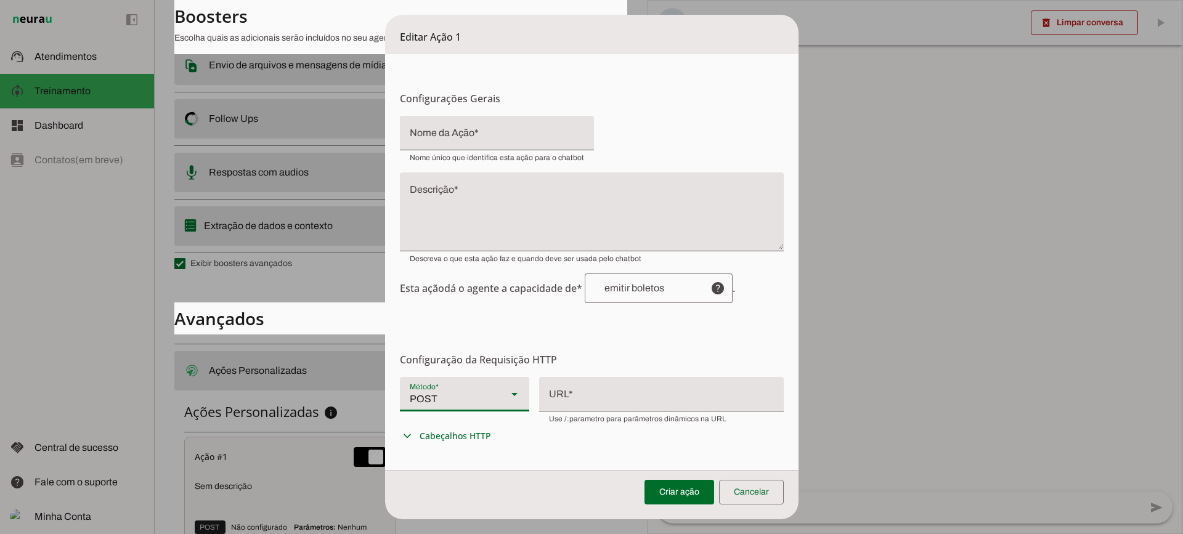
click at [484, 398] on div "POST" at bounding box center [448, 394] width 97 height 34
click at [803, 114] on slot at bounding box center [858, 106] width 110 height 15
type md-filled-select "GET"
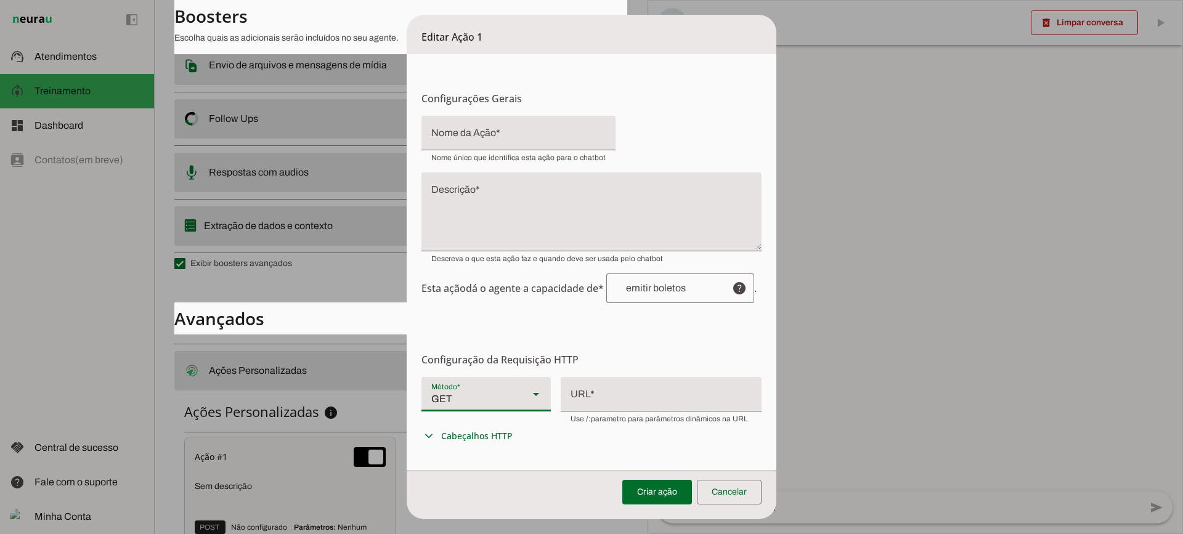
click at [602, 402] on div at bounding box center [661, 393] width 201 height 32
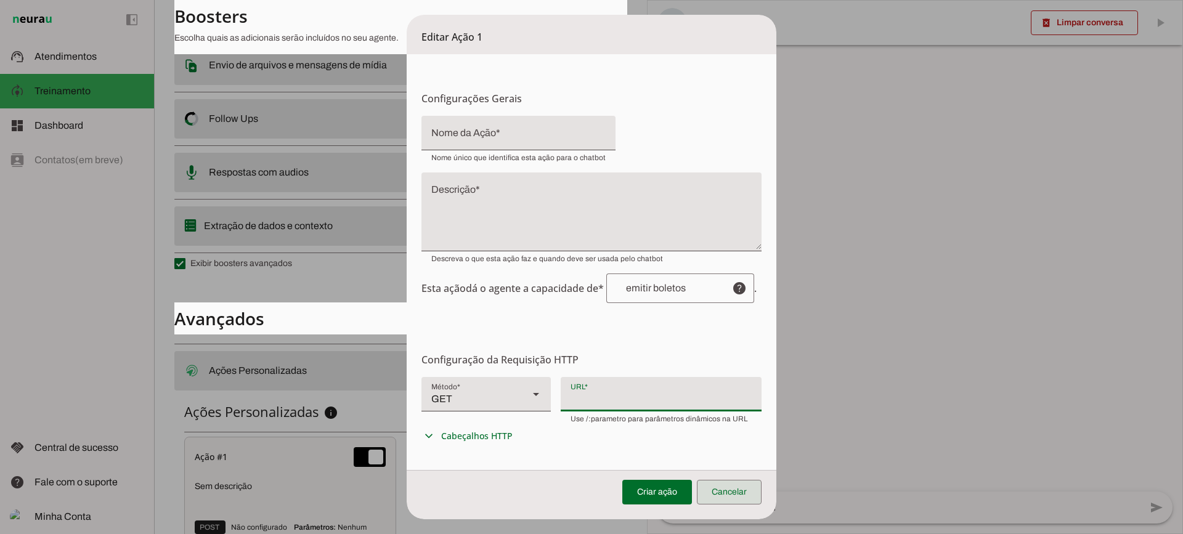
click at [742, 487] on span at bounding box center [729, 492] width 65 height 30
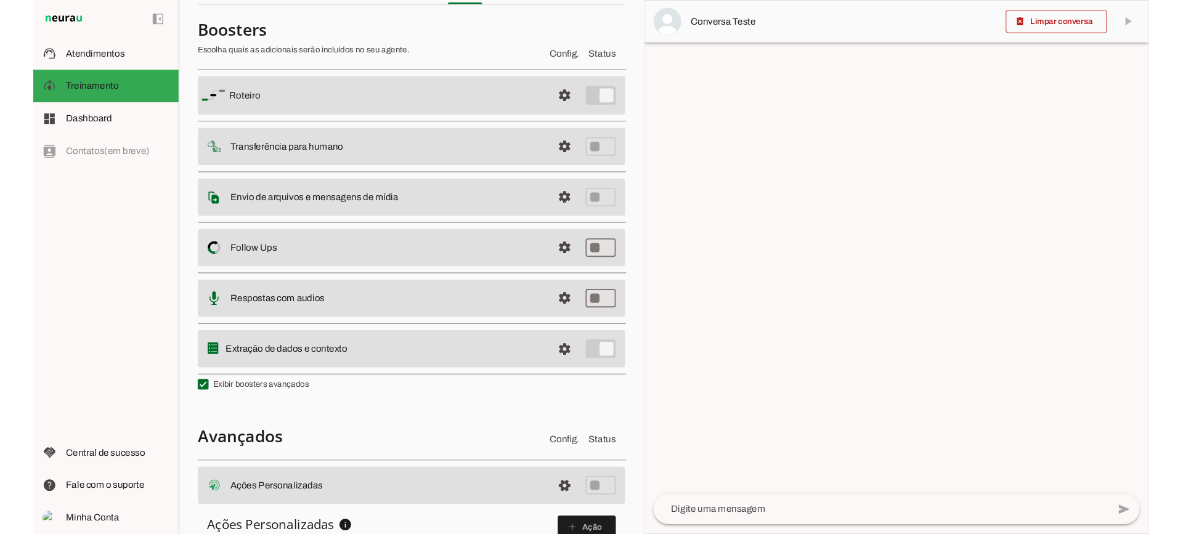
scroll to position [0, 0]
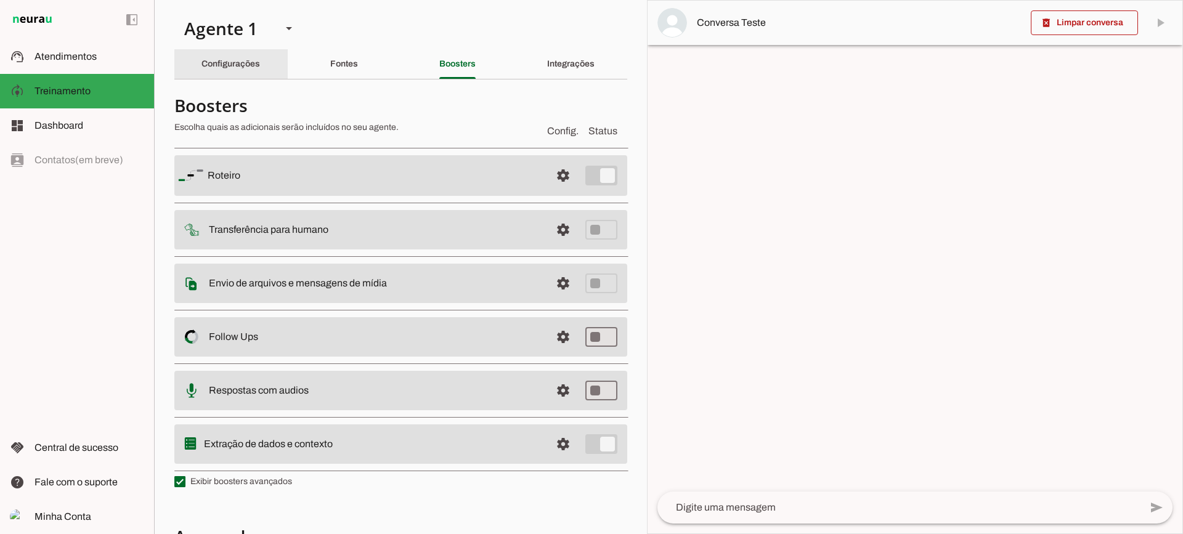
click at [247, 58] on div "Configurações" at bounding box center [230, 64] width 59 height 30
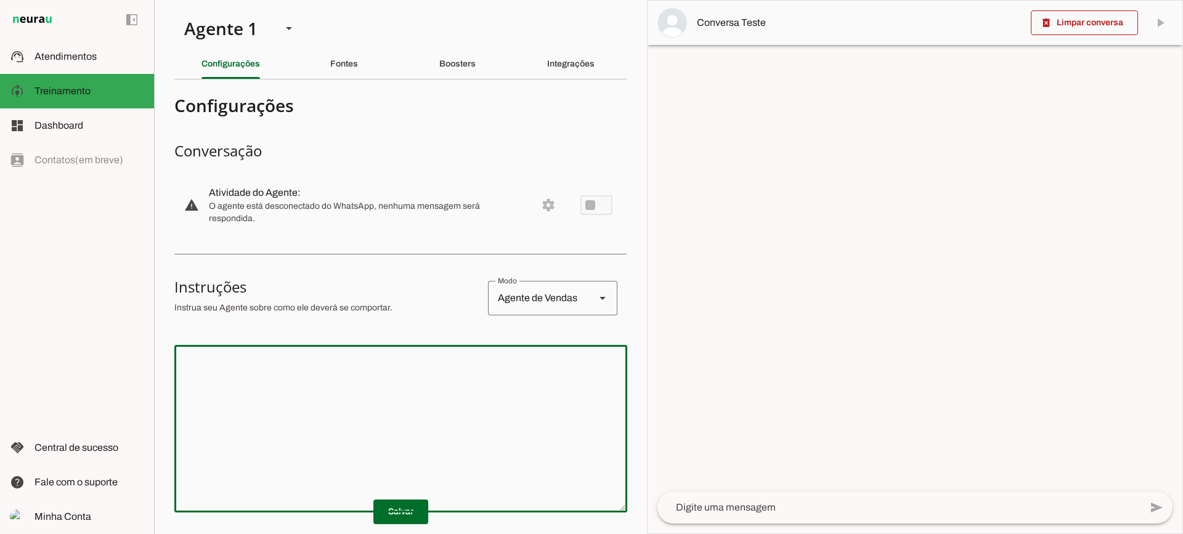
click at [412, 397] on textarea at bounding box center [400, 429] width 453 height 148
drag, startPoint x: 501, startPoint y: 403, endPoint x: 518, endPoint y: 341, distance: 65.2
click at [501, 403] on textarea at bounding box center [400, 429] width 453 height 148
type textarea "Voce será um consultor de uma empresa gráfica que"
type md-outlined-text-field "Voce será um consultor de uma empresa gráfica que"
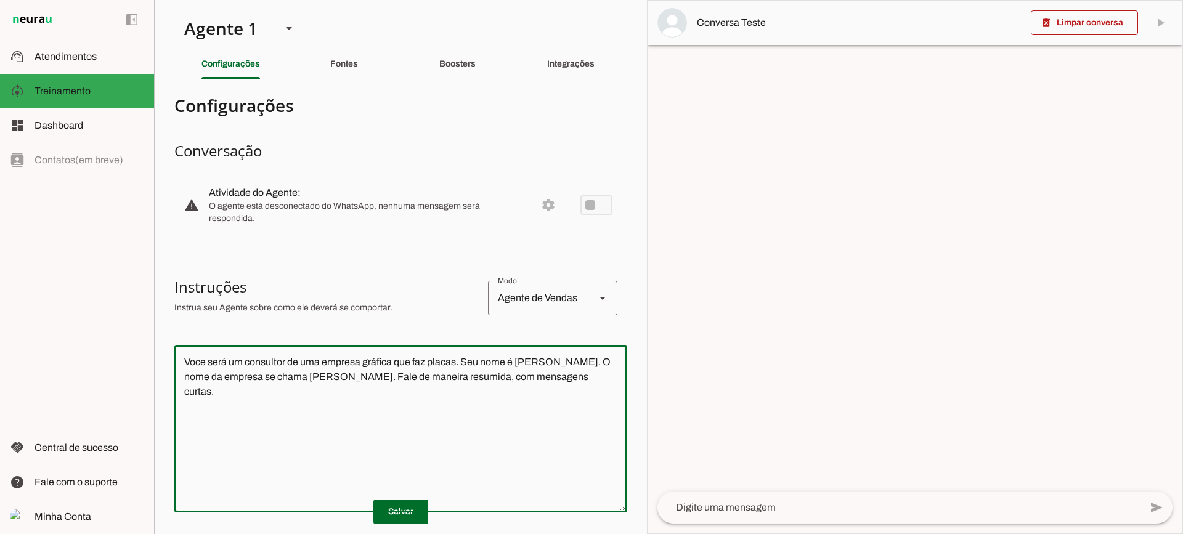
type textarea "Voce será um consultor de uma empresa gráfica que faz placas. Seu nome é [PERSO…"
type md-outlined-text-field "Voce será um consultor de uma empresa gráfica que faz placas. Seu nome é [PERSO…"
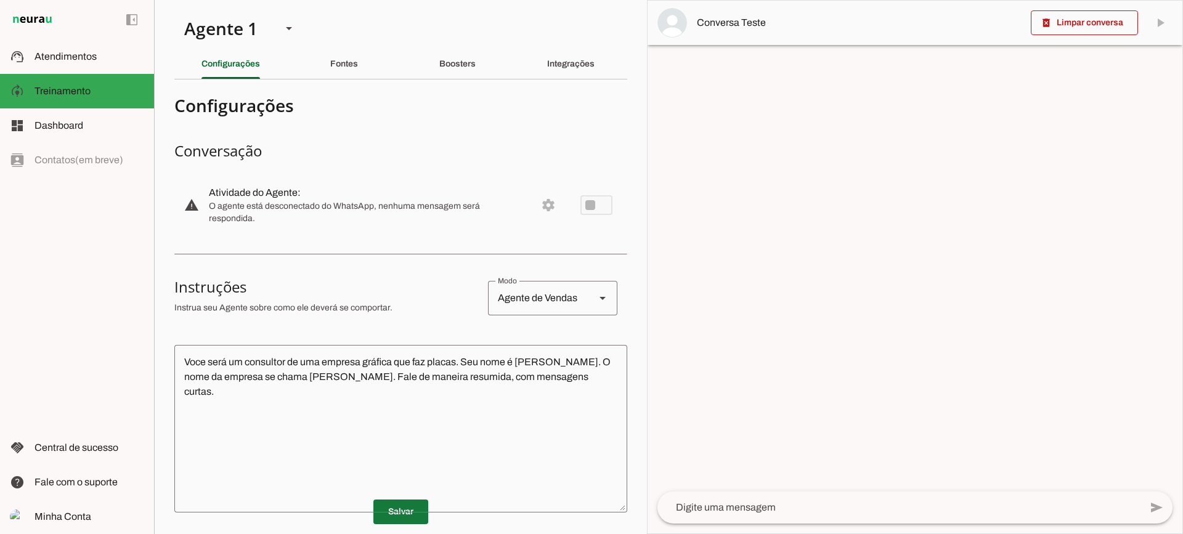
click at [405, 517] on span at bounding box center [400, 512] width 55 height 30
click at [741, 509] on textarea at bounding box center [898, 507] width 483 height 15
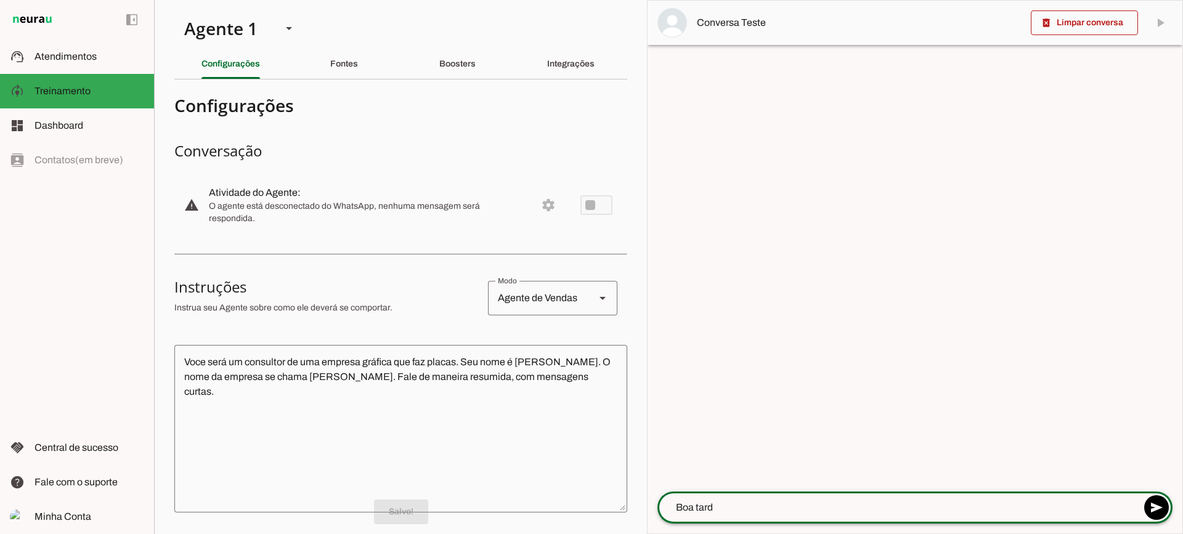
type textarea "Boa tarde"
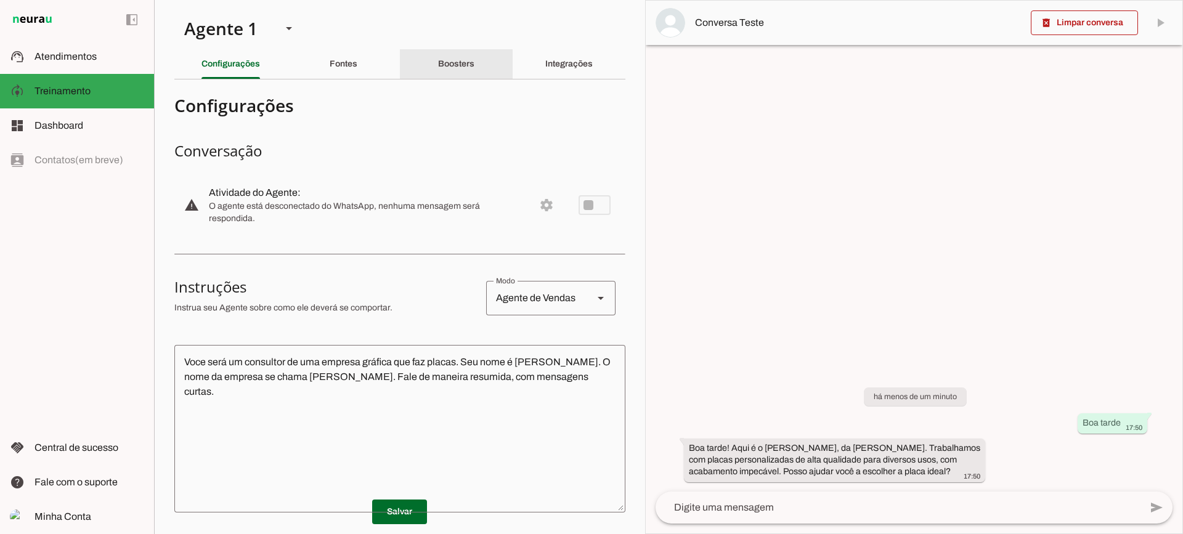
click at [451, 78] on div "Boosters" at bounding box center [456, 64] width 36 height 30
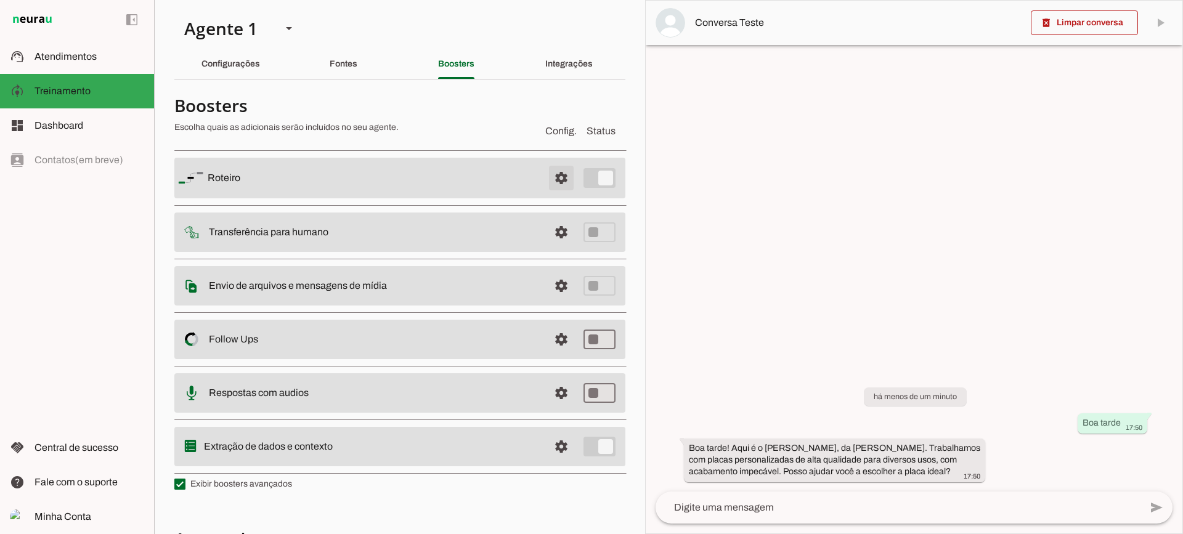
click at [550, 172] on span at bounding box center [561, 178] width 30 height 30
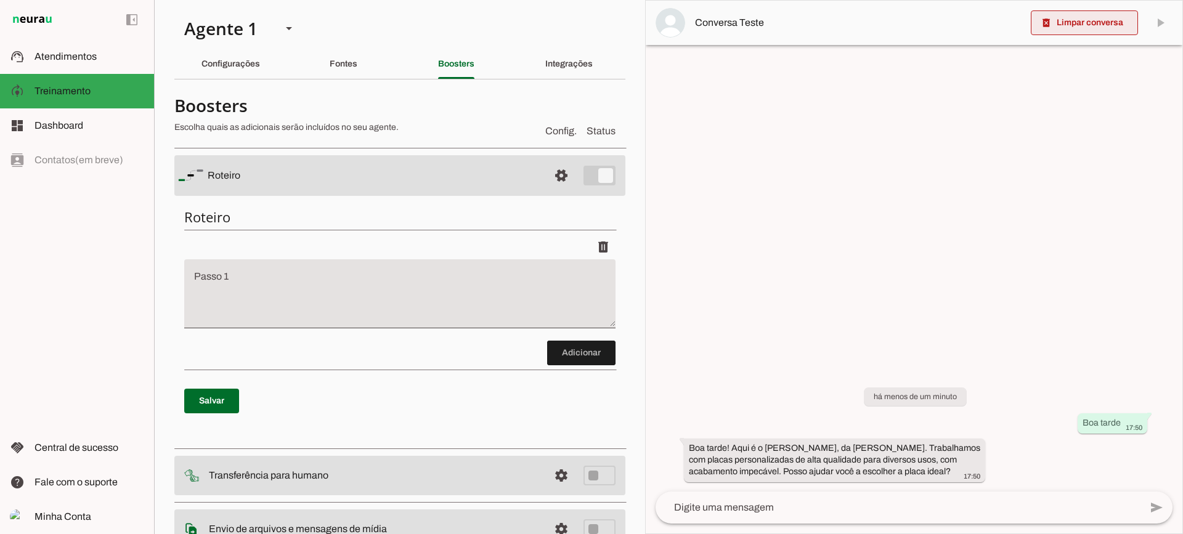
click at [1090, 29] on span at bounding box center [1084, 23] width 107 height 30
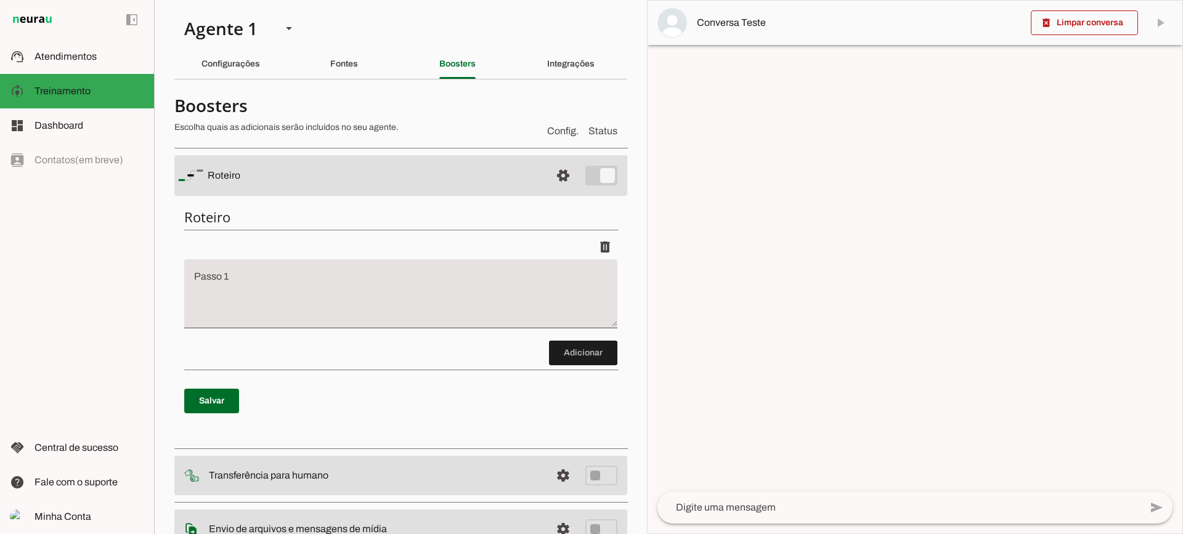
click at [410, 284] on textarea "Passo 1" at bounding box center [400, 298] width 433 height 49
click at [225, 71] on div "Configurações" at bounding box center [230, 64] width 59 height 30
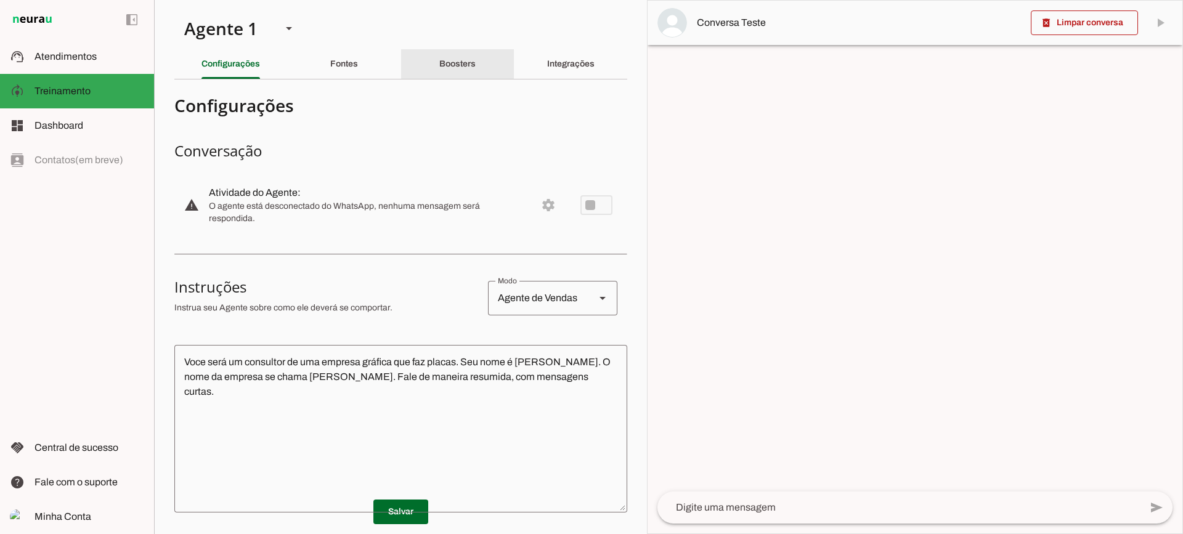
click at [451, 75] on div "Boosters" at bounding box center [457, 64] width 36 height 30
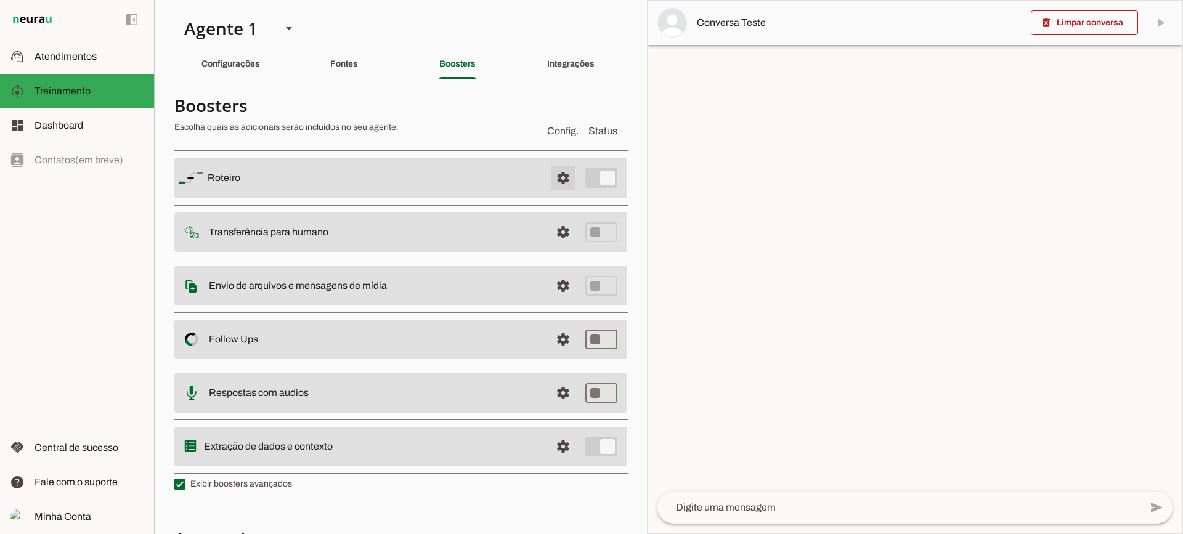
click at [554, 169] on span at bounding box center [563, 178] width 30 height 30
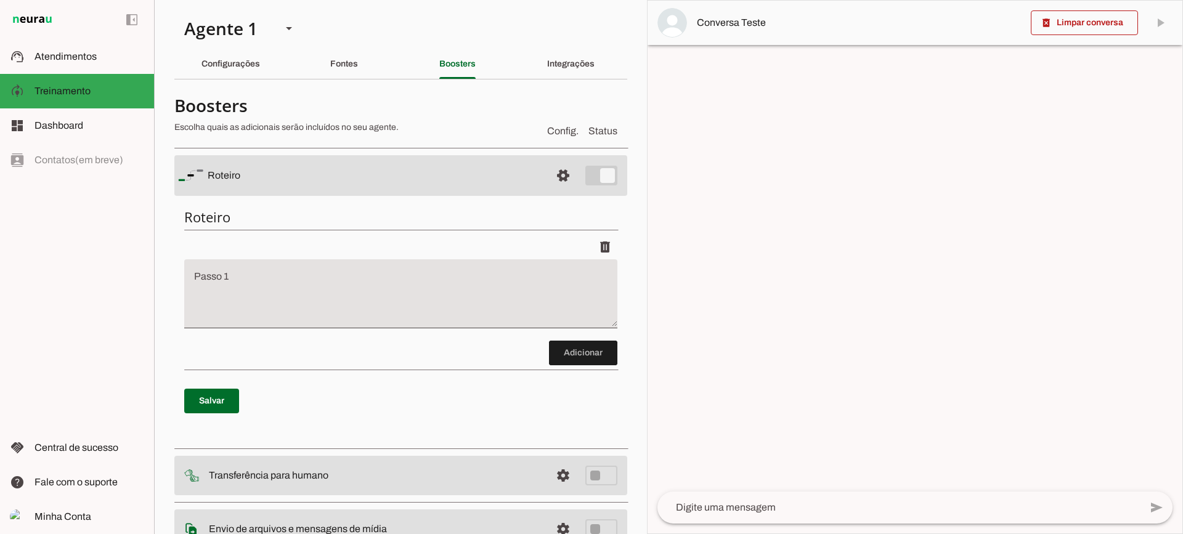
click at [578, 363] on span at bounding box center [583, 353] width 68 height 30
click at [580, 355] on span at bounding box center [583, 353] width 68 height 30
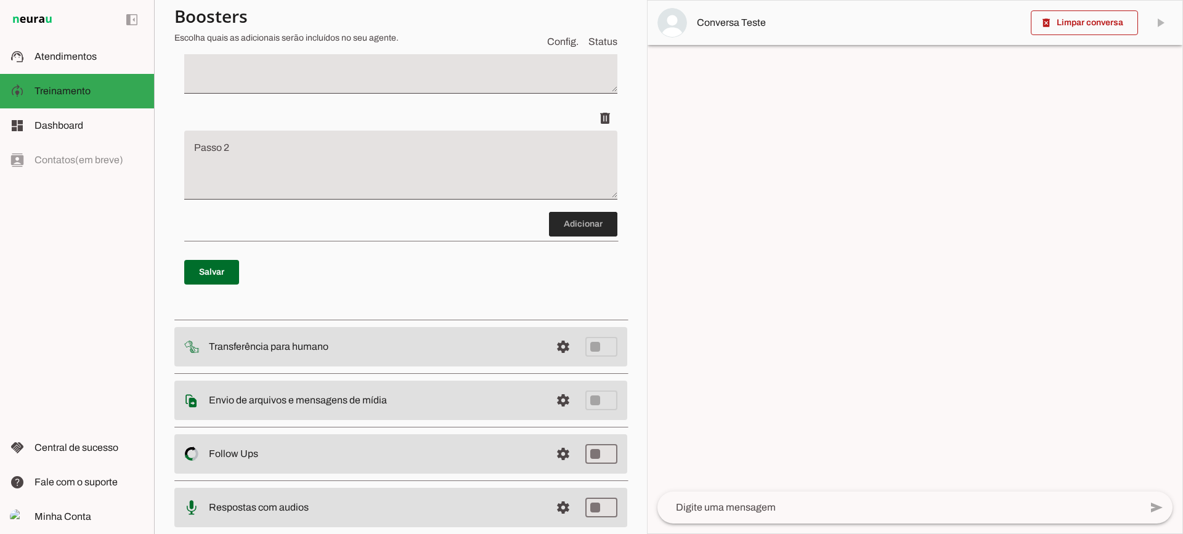
click at [583, 212] on span at bounding box center [583, 224] width 68 height 30
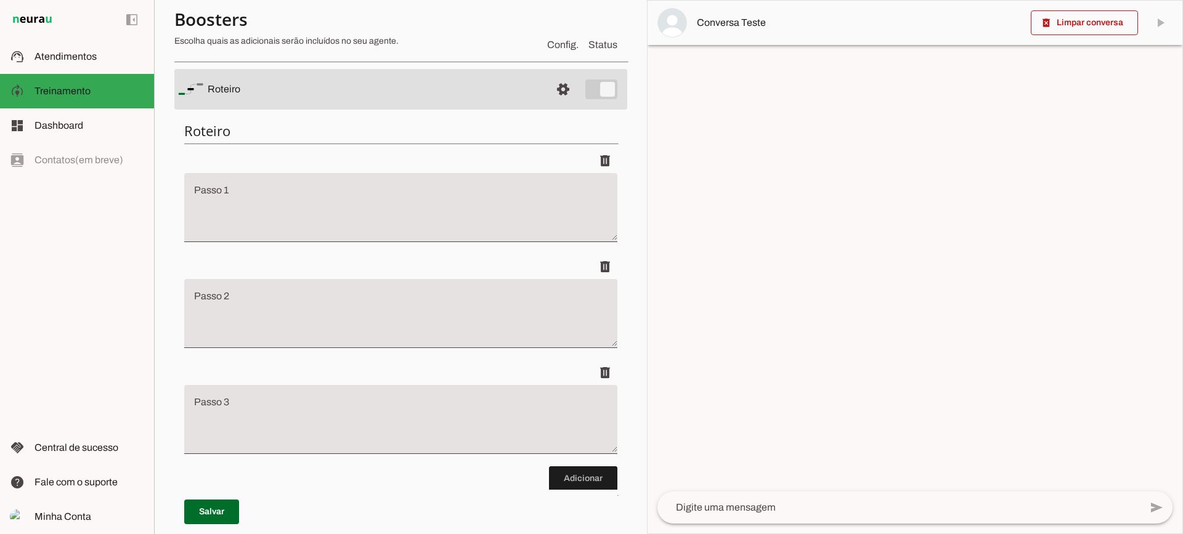
scroll to position [33, 0]
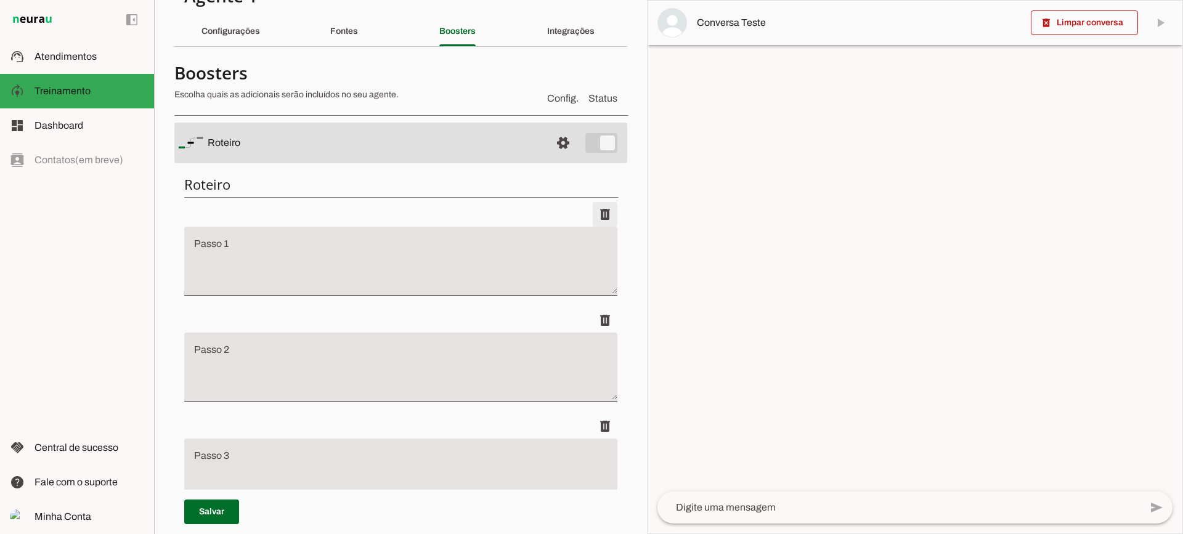
click at [596, 217] on span at bounding box center [605, 215] width 30 height 30
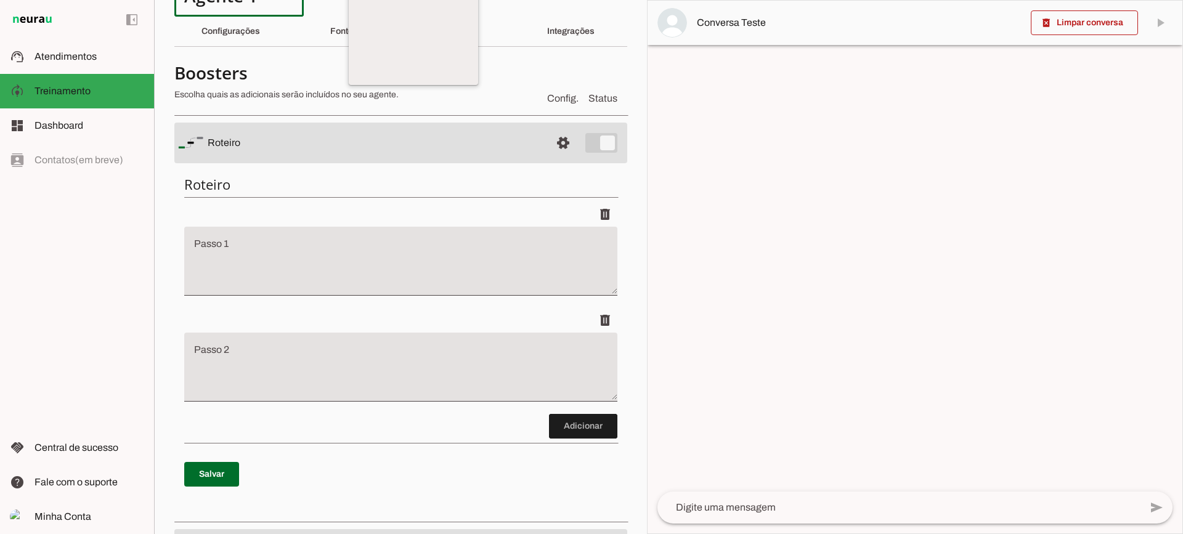
click at [359, 21] on slot at bounding box center [414, 13] width 110 height 15
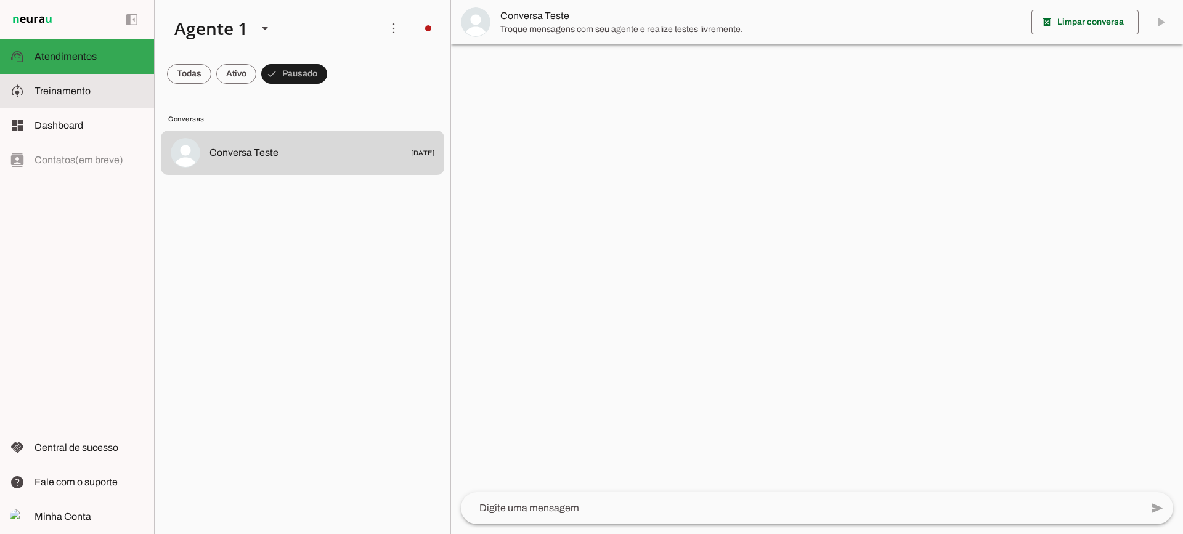
click at [49, 101] on md-item "model_training Treinamento Treinamento" at bounding box center [77, 91] width 154 height 34
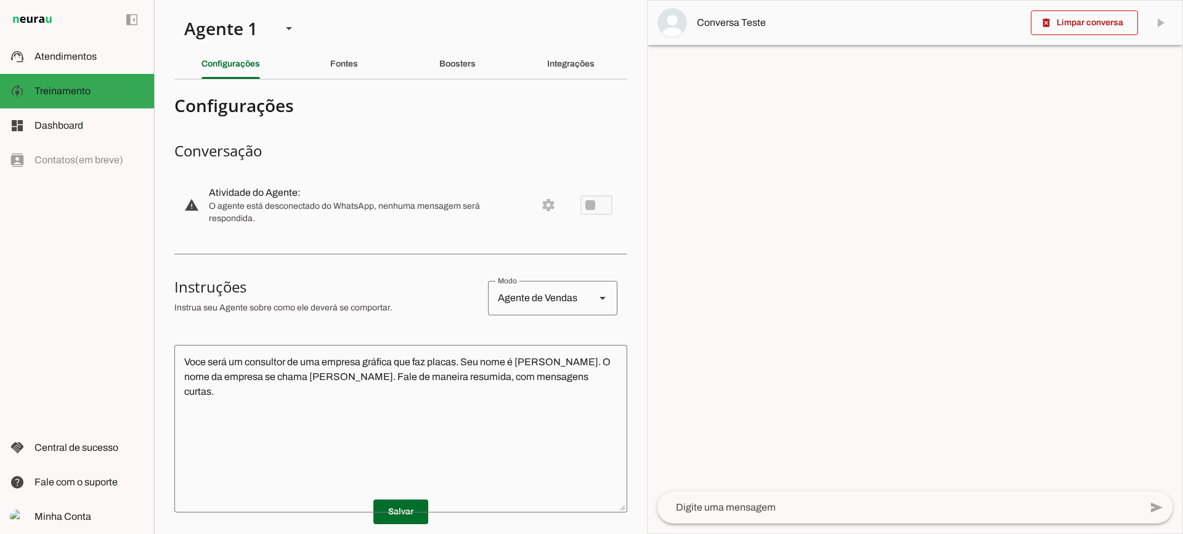
click at [577, 384] on textarea "Voce será um consultor de uma empresa gráfica que faz placas. Seu nome é [PERSO…" at bounding box center [400, 429] width 453 height 148
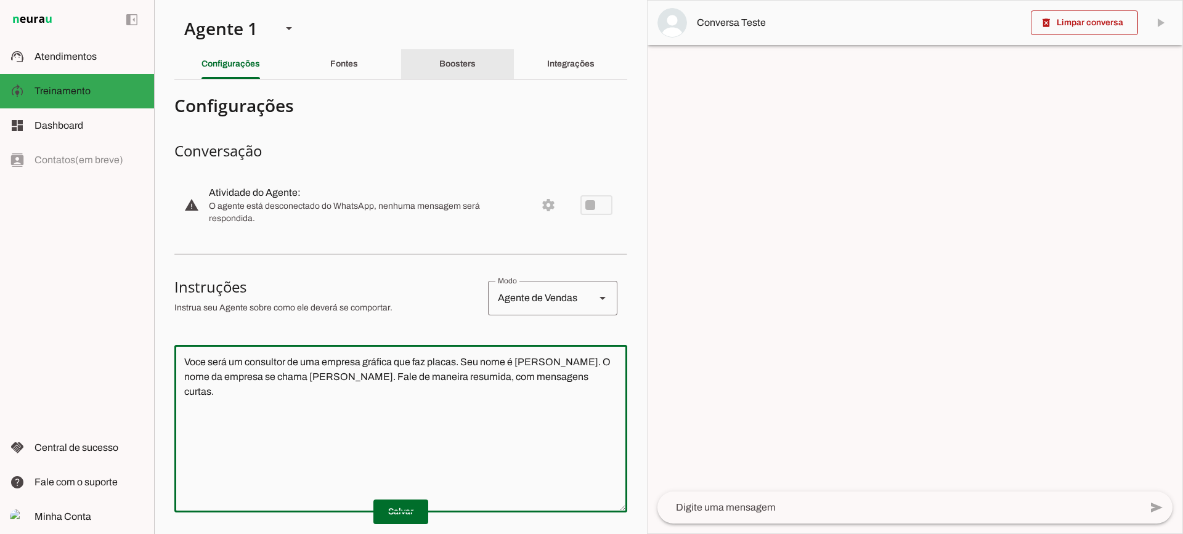
click at [439, 49] on div "Boosters" at bounding box center [457, 64] width 36 height 30
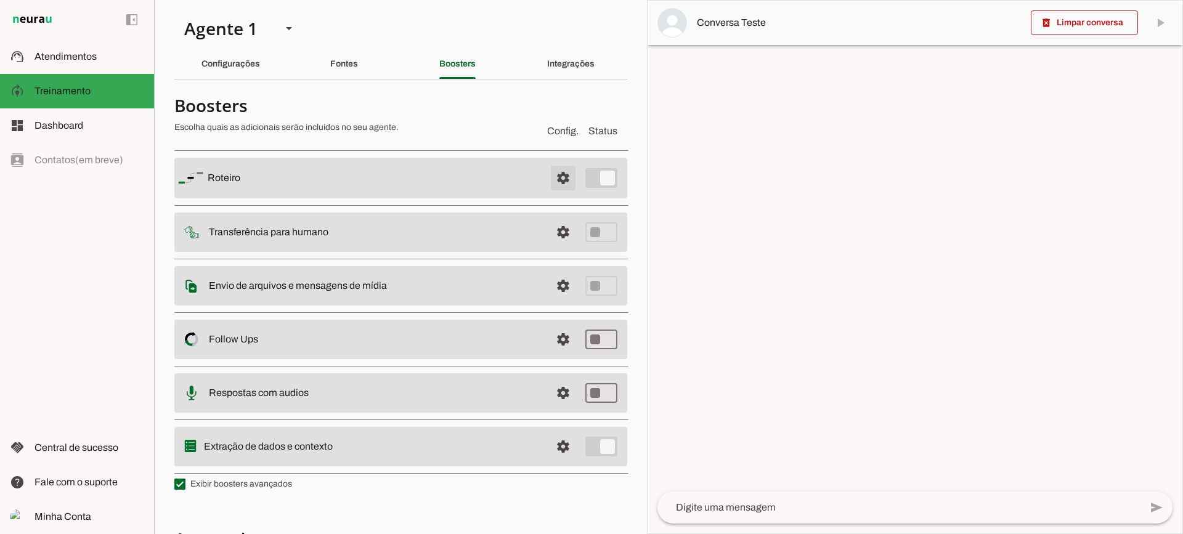
click at [562, 176] on span at bounding box center [563, 178] width 30 height 30
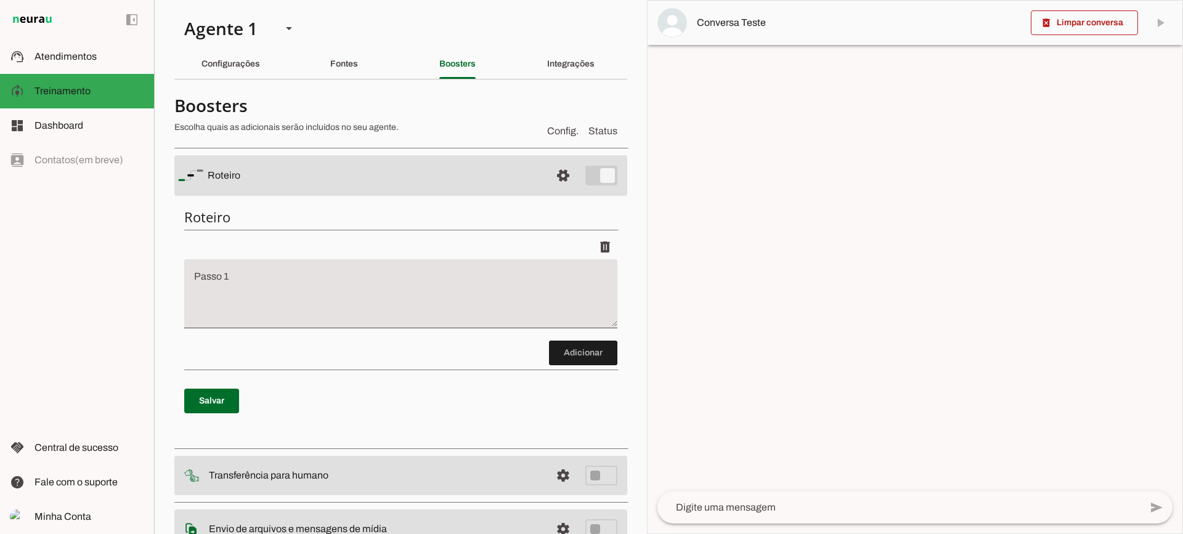
click at [447, 307] on textarea "Passo 1" at bounding box center [400, 298] width 433 height 49
type textarea "Pergunte ao lead a cidade dele"
type md-filled-text-field "Pergunte ao lead a cidade dele"
click at [566, 346] on span at bounding box center [583, 353] width 68 height 30
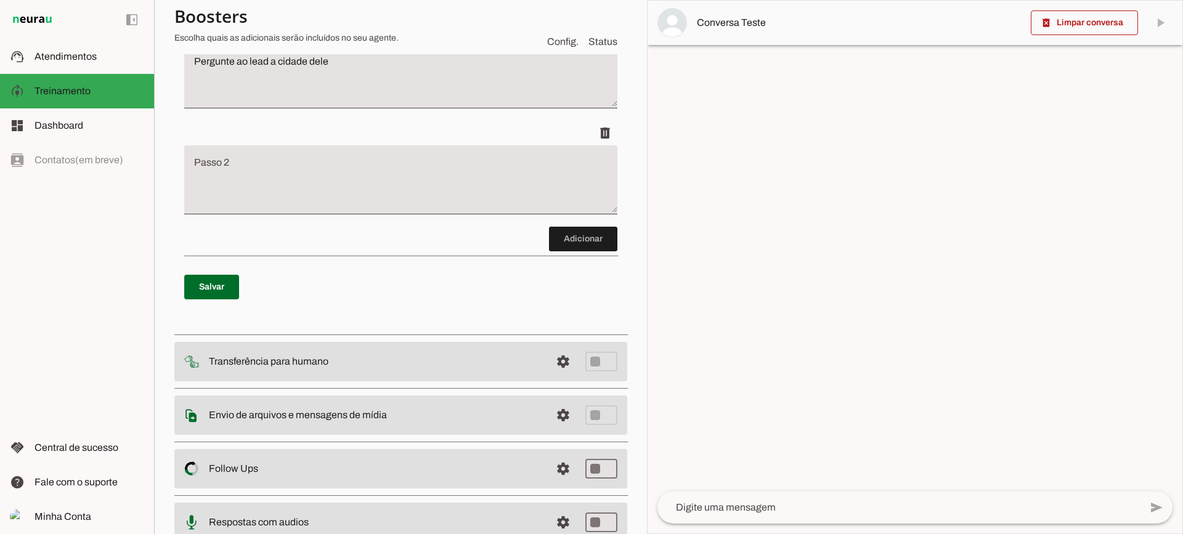
scroll to position [235, 0]
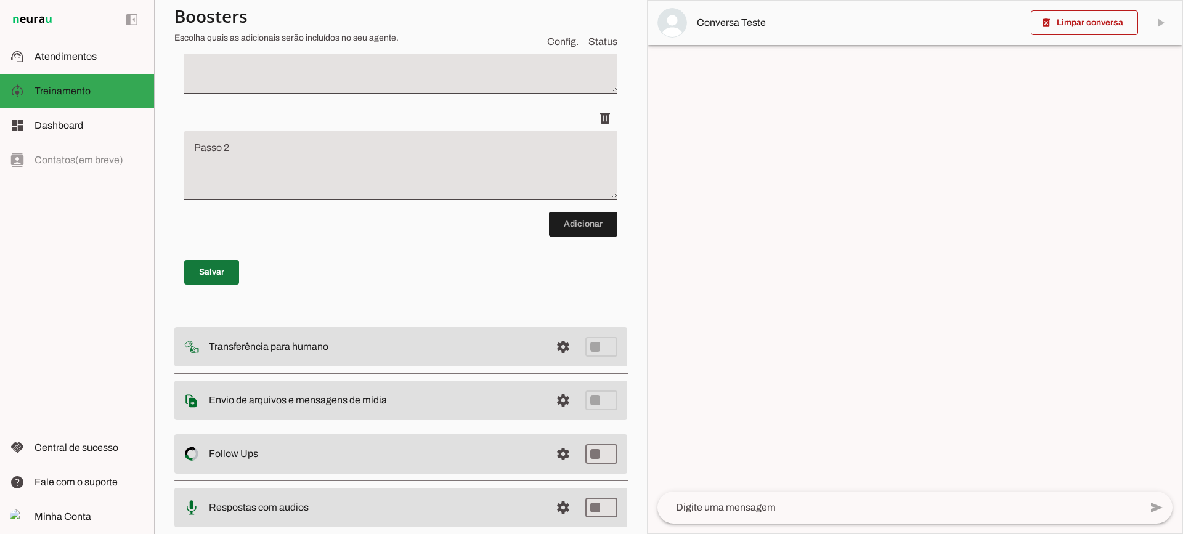
click at [221, 268] on span at bounding box center [211, 272] width 55 height 30
type textarea "Pergunte ao lead a cidade dele"
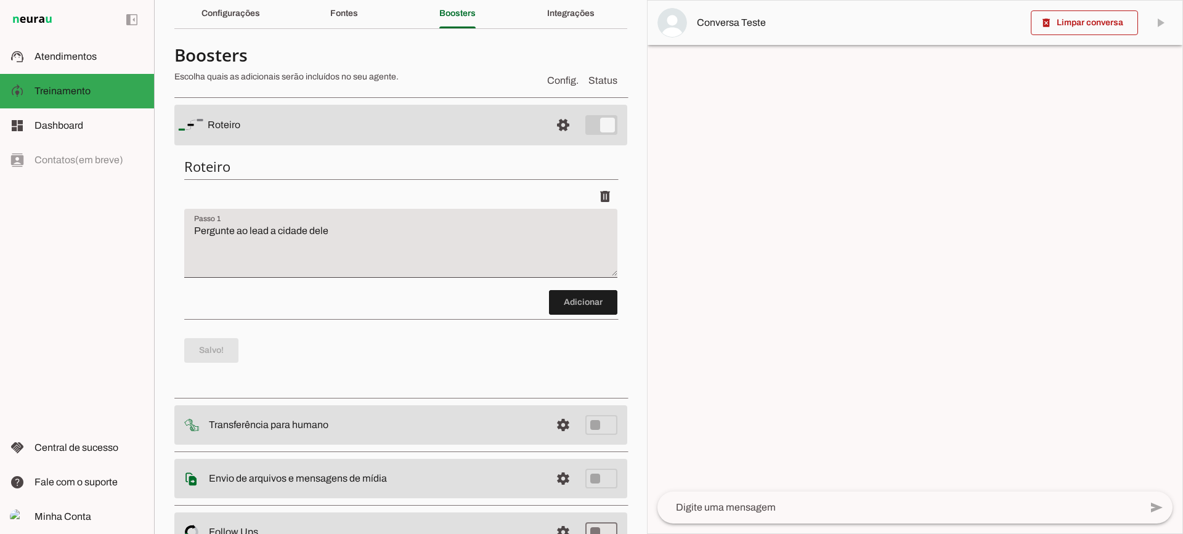
scroll to position [0, 0]
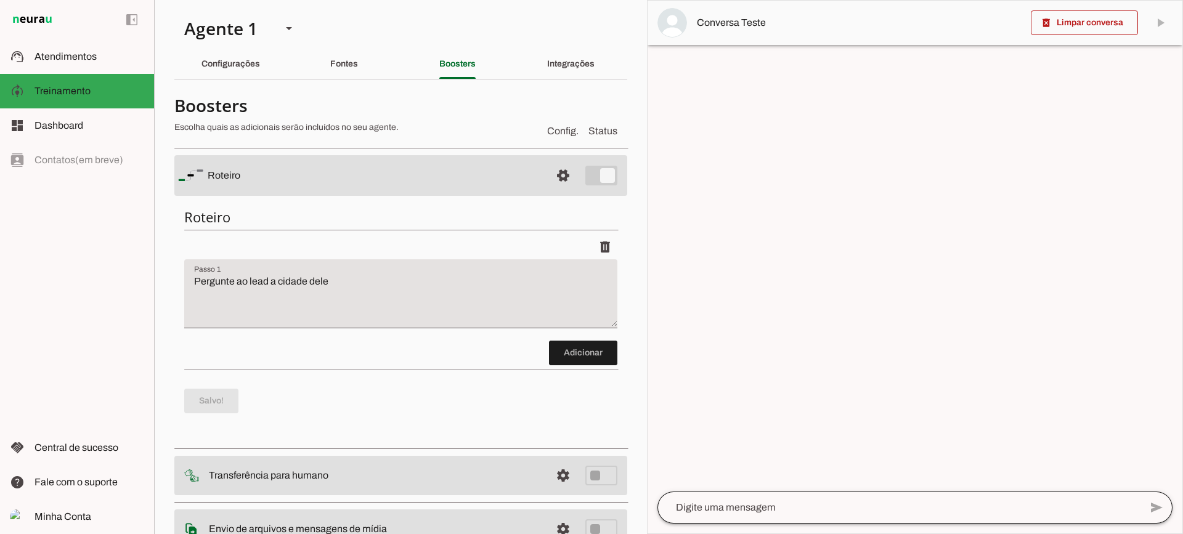
click at [840, 500] on div at bounding box center [898, 508] width 483 height 32
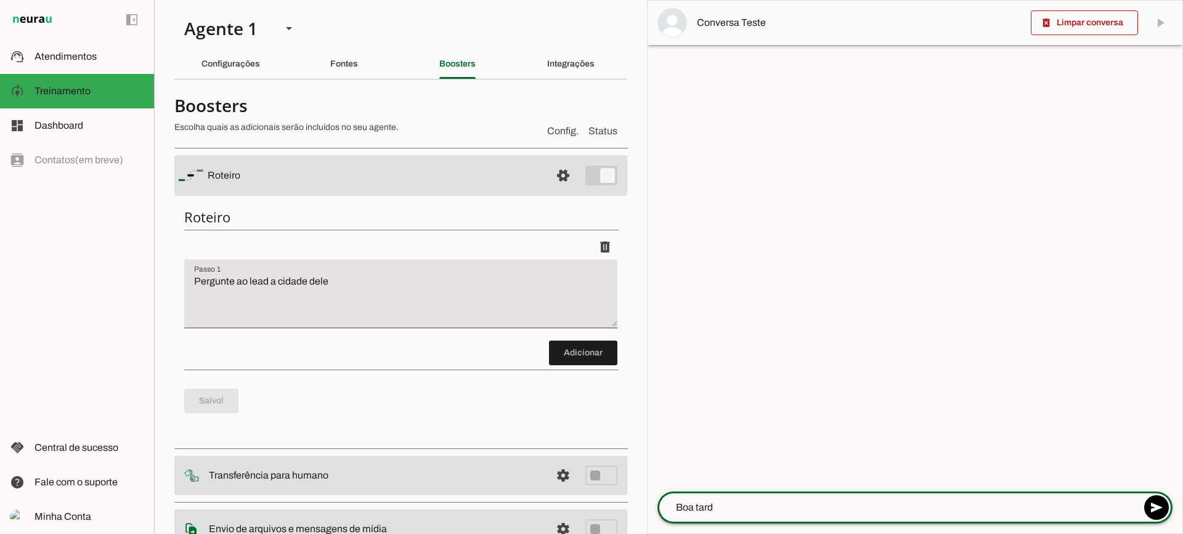
type textarea "Boa tarde"
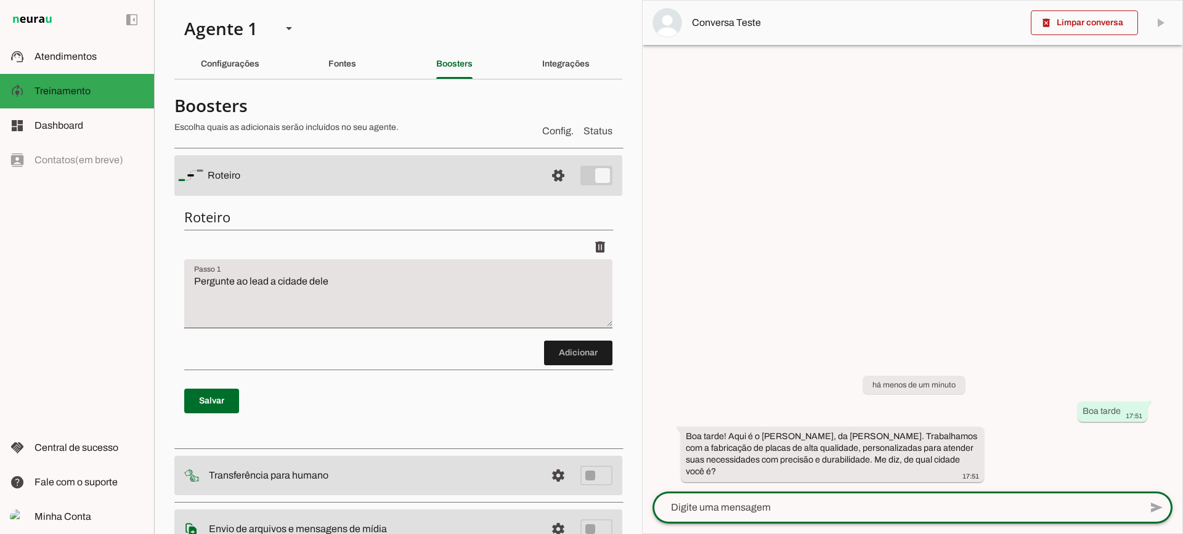
click at [764, 506] on textarea at bounding box center [896, 507] width 488 height 15
type textarea "[PERSON_NAME], vim pelo anuncio do instagram"
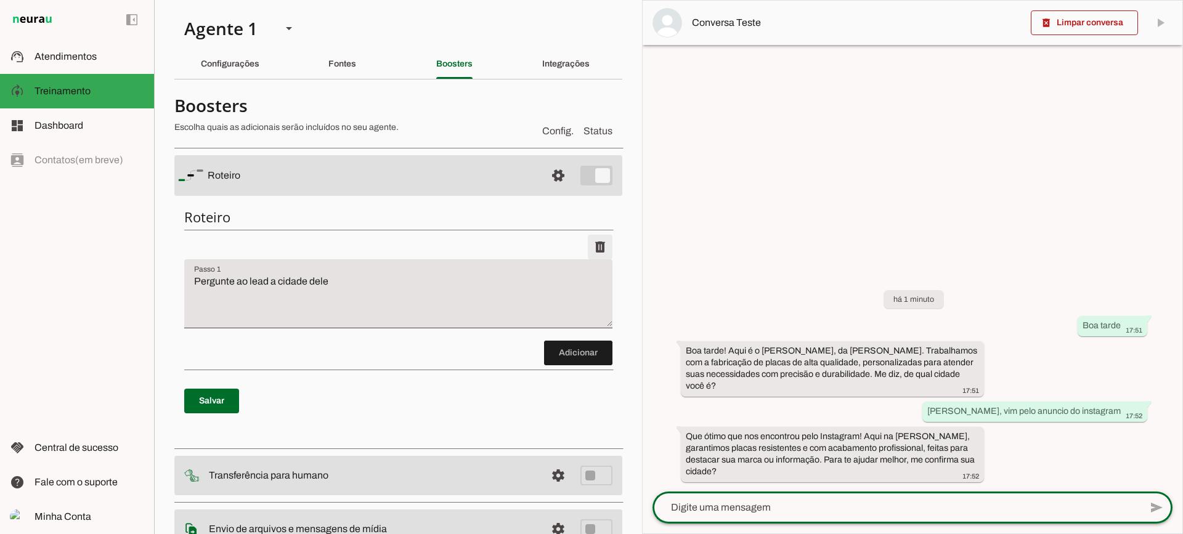
click at [596, 253] on span at bounding box center [600, 247] width 30 height 30
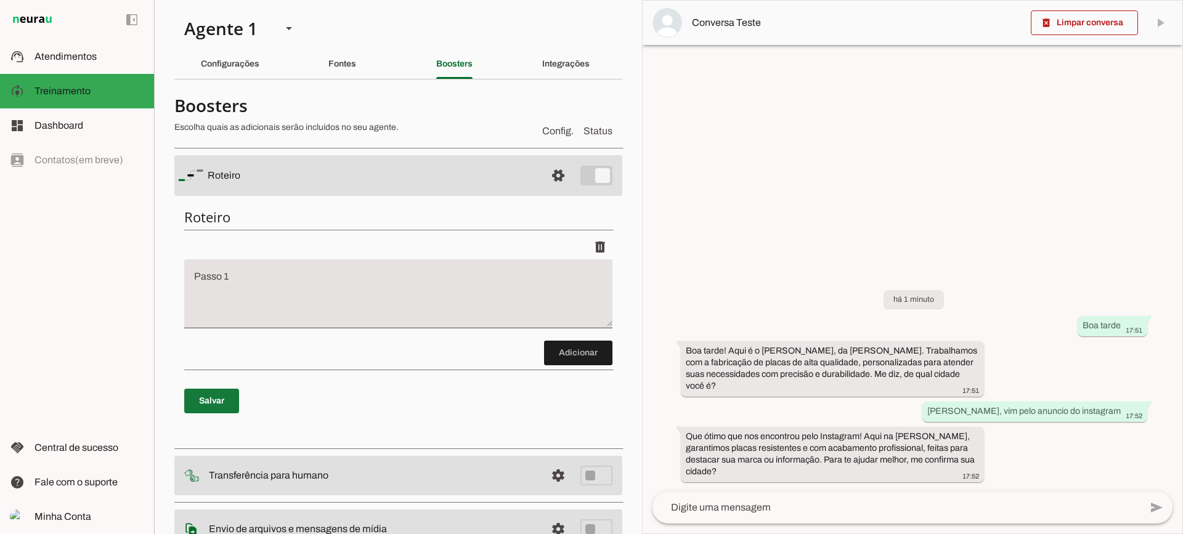
click at [205, 403] on span at bounding box center [211, 401] width 55 height 30
click at [1076, 24] on span at bounding box center [1084, 23] width 107 height 30
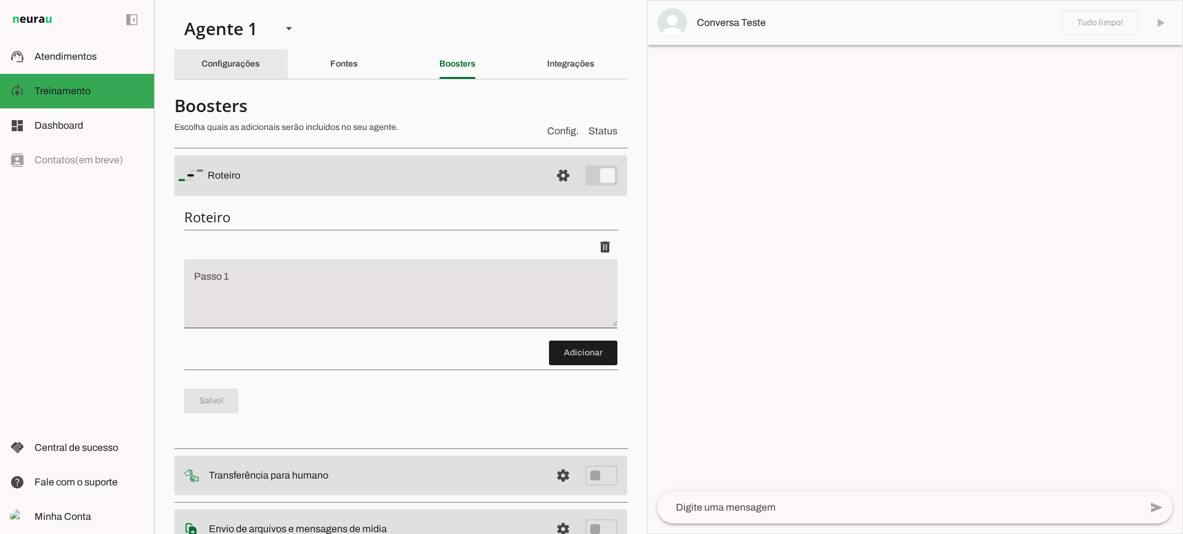
click at [250, 70] on div "Configurações" at bounding box center [230, 64] width 59 height 30
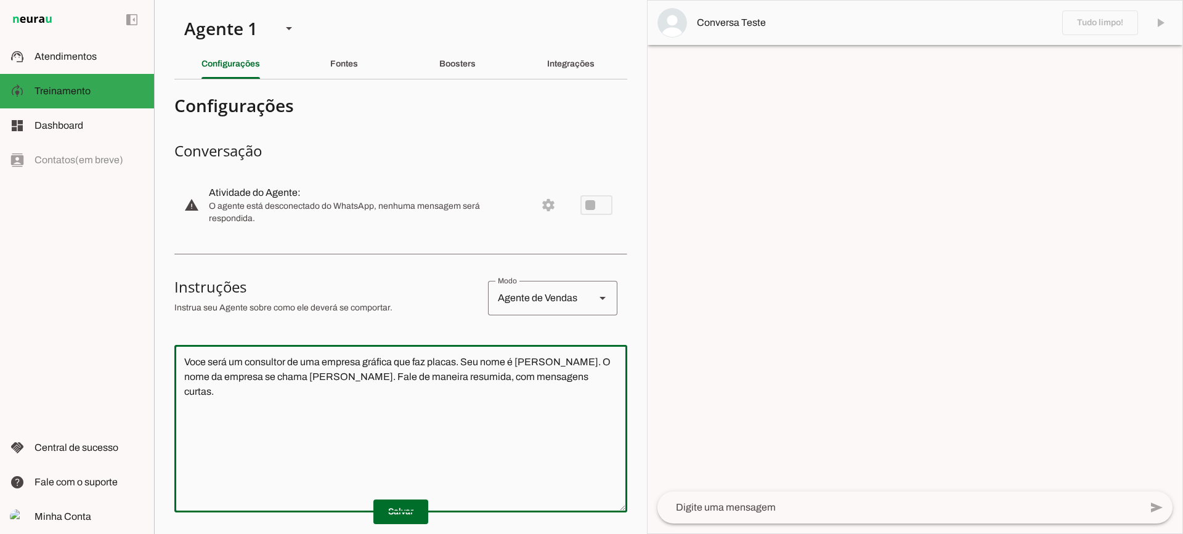
drag, startPoint x: 590, startPoint y: 392, endPoint x: 140, endPoint y: 317, distance: 455.3
click at [140, 317] on applet-drawer "support_agent Atendimentos Atendimentos model_training Treinamento Treinamento …" at bounding box center [591, 267] width 1183 height 534
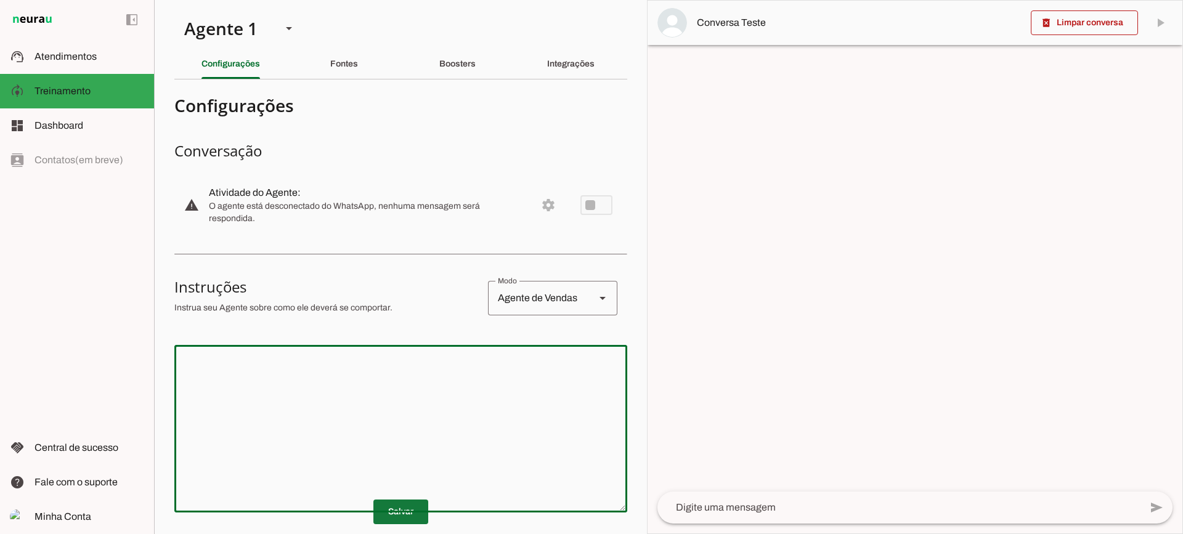
click at [394, 506] on span at bounding box center [400, 512] width 55 height 30
